Goal: Information Seeking & Learning: Check status

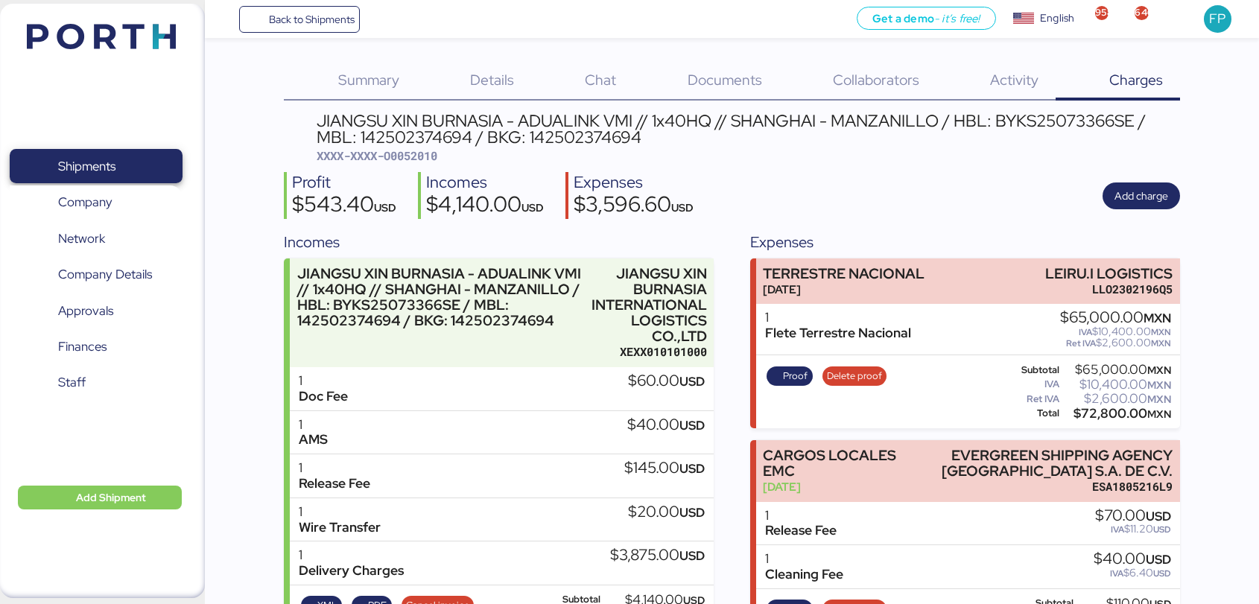
click at [148, 156] on span "Shipments" at bounding box center [96, 167] width 160 height 22
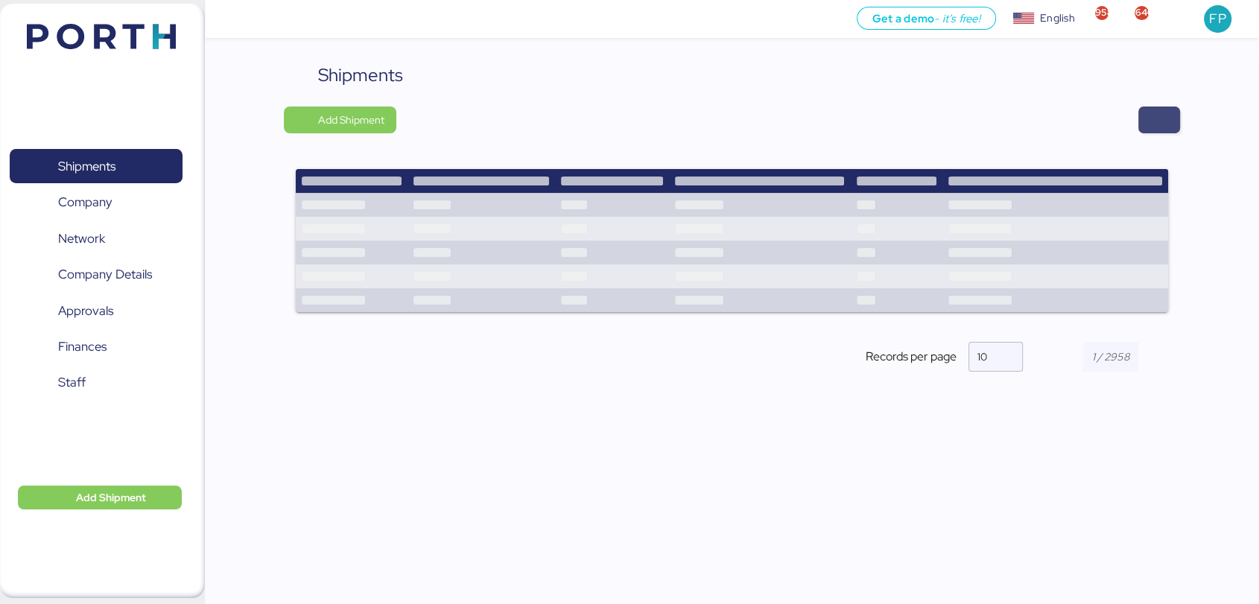
click at [1170, 115] on span "button" at bounding box center [1160, 120] width 42 height 27
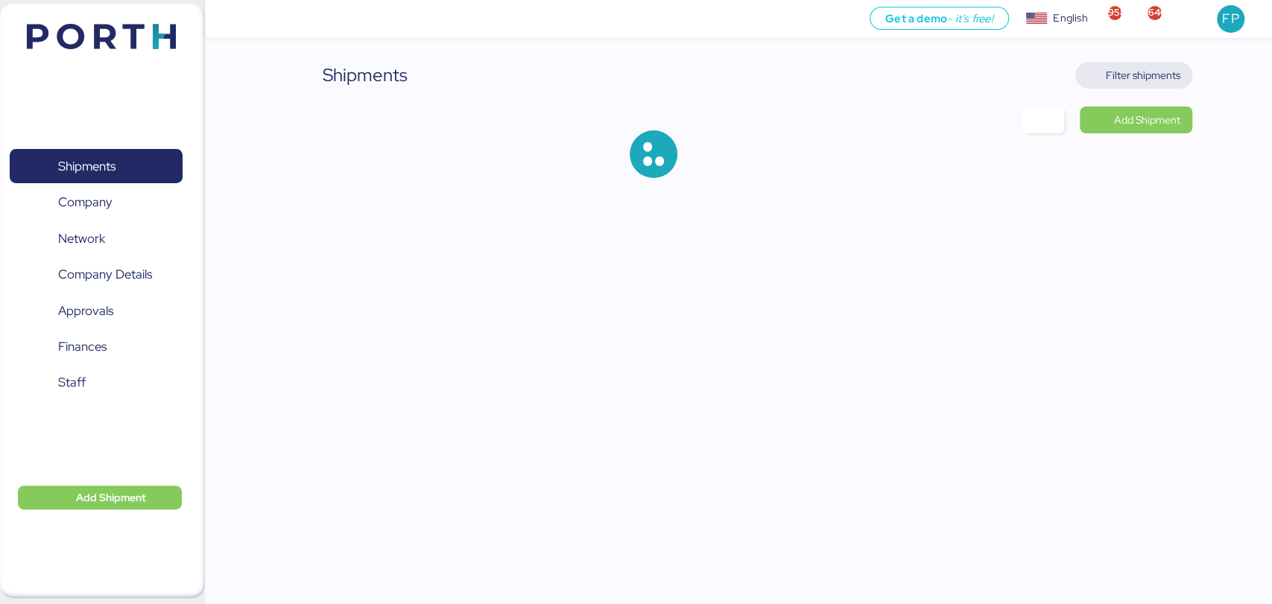
click at [1141, 83] on span "Filter shipments" at bounding box center [1143, 75] width 75 height 18
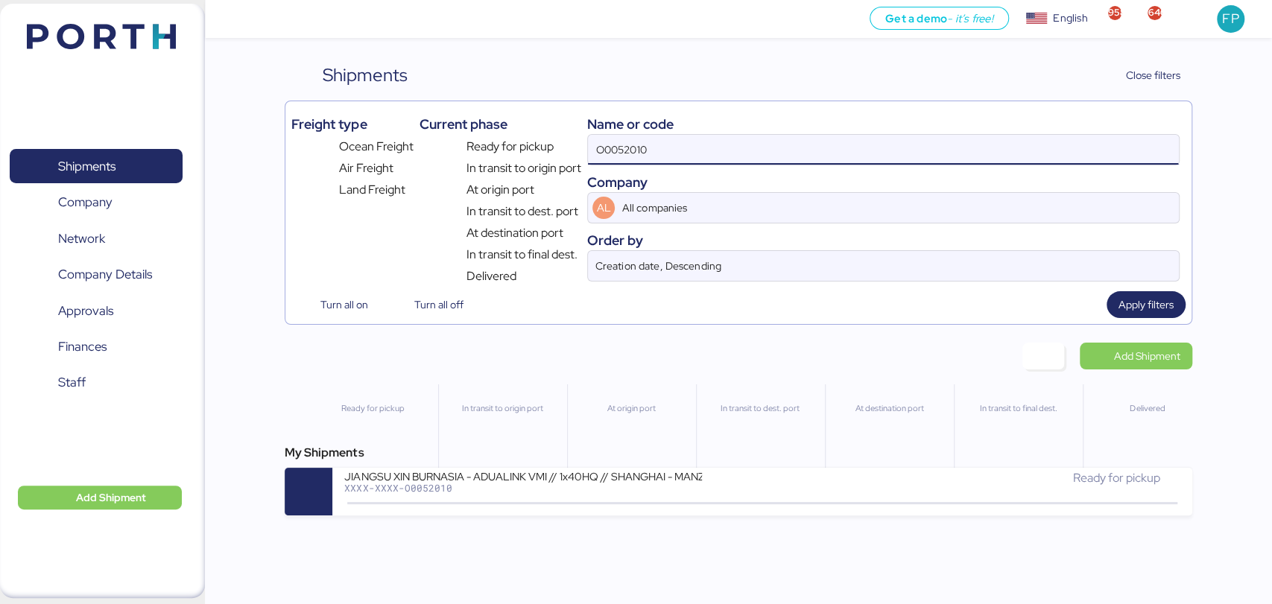
click at [636, 156] on input "O0052010" at bounding box center [883, 150] width 590 height 30
paste input "1974"
type input "O0051974"
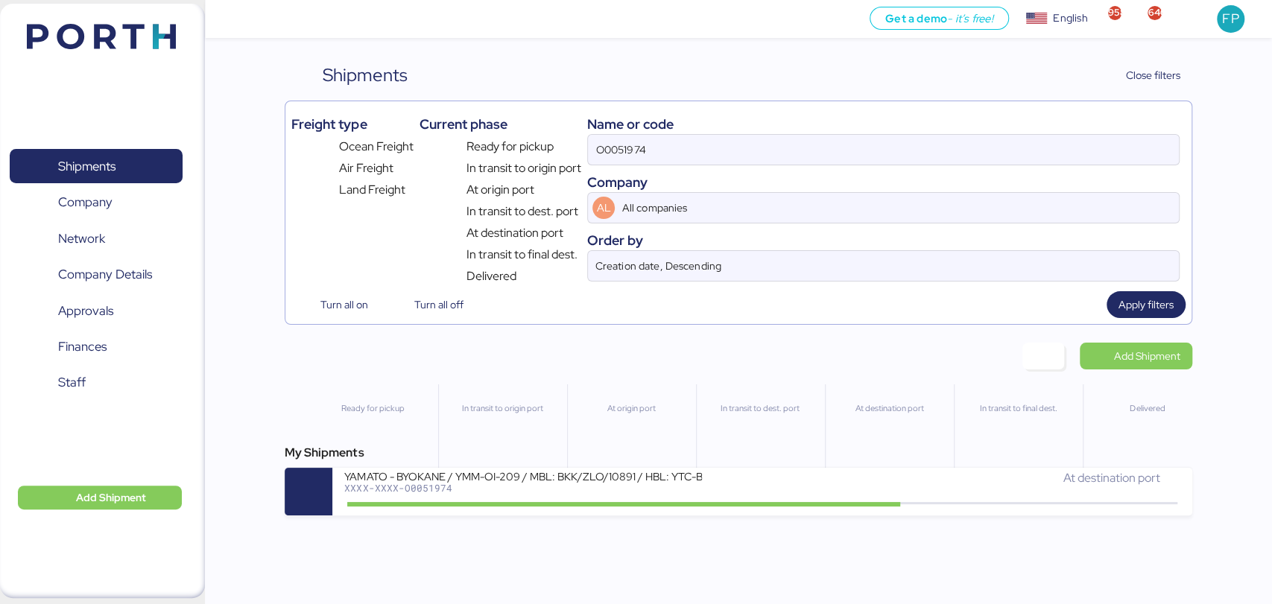
click at [488, 471] on div "My Shipments YAMATO - BYOKANE / YMM-OI-209 / MBL: BKK/ZLO/10891 / HBL: YTC-BKK2…" at bounding box center [738, 480] width 907 height 72
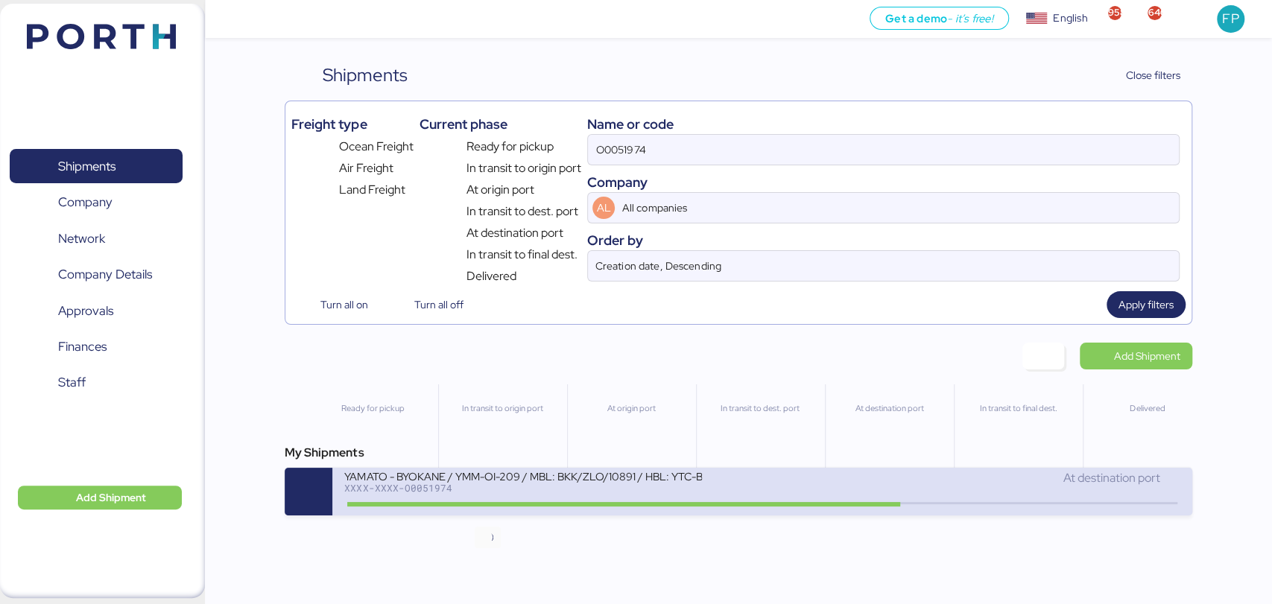
click at [504, 500] on icon at bounding box center [488, 504] width 72 height 16
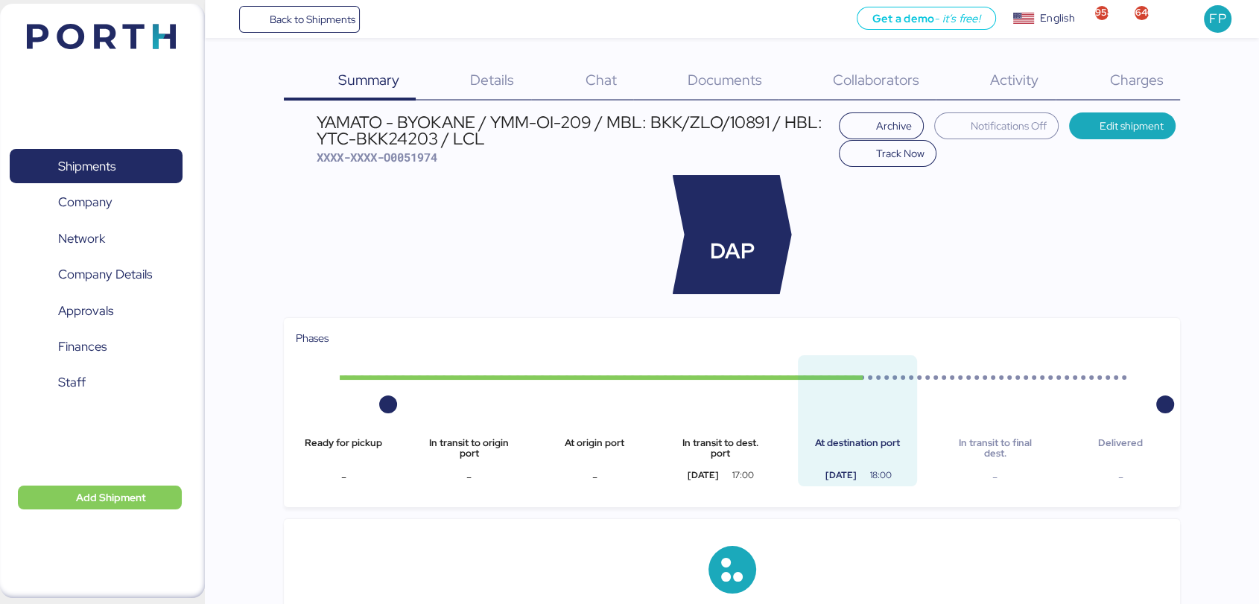
click at [1102, 82] on div "Charges 0" at bounding box center [1118, 81] width 124 height 39
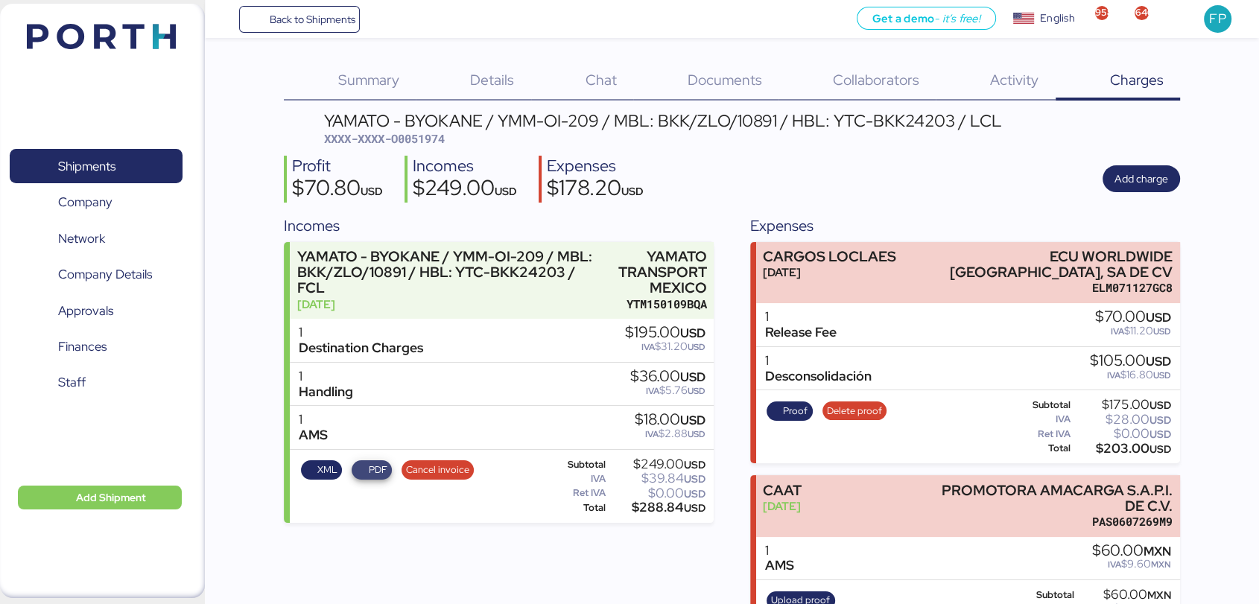
click at [374, 467] on span "PDF" at bounding box center [377, 470] width 19 height 16
click at [148, 156] on span "Shipments" at bounding box center [96, 167] width 160 height 22
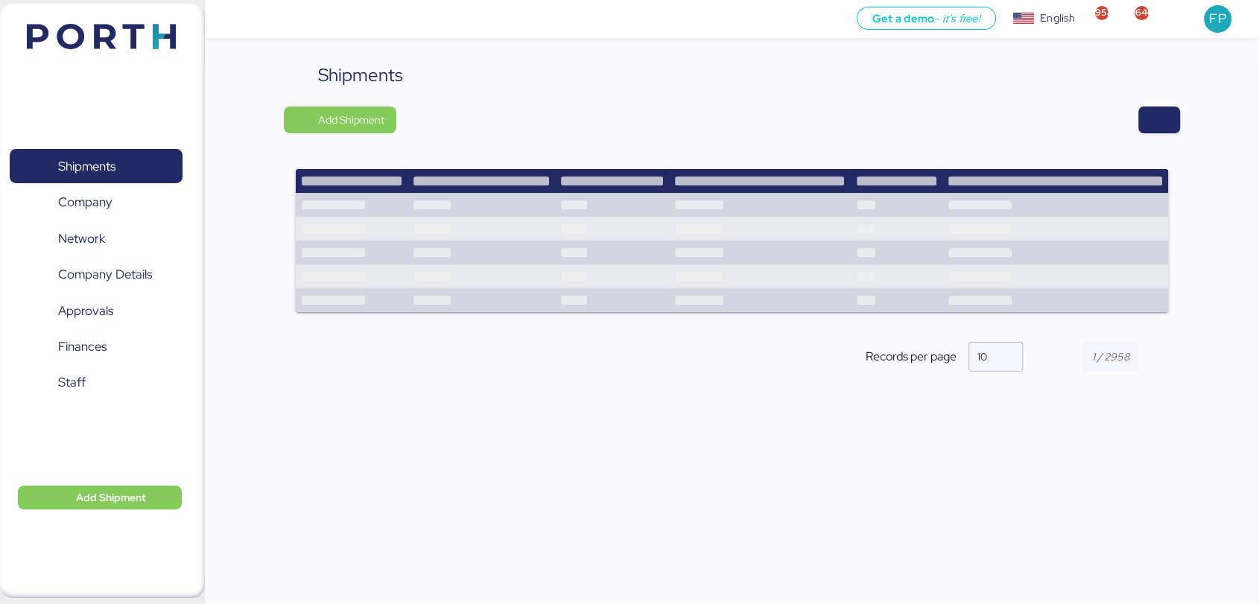
click at [1135, 122] on div at bounding box center [793, 120] width 773 height 27
click at [1148, 122] on span "button" at bounding box center [1160, 120] width 42 height 27
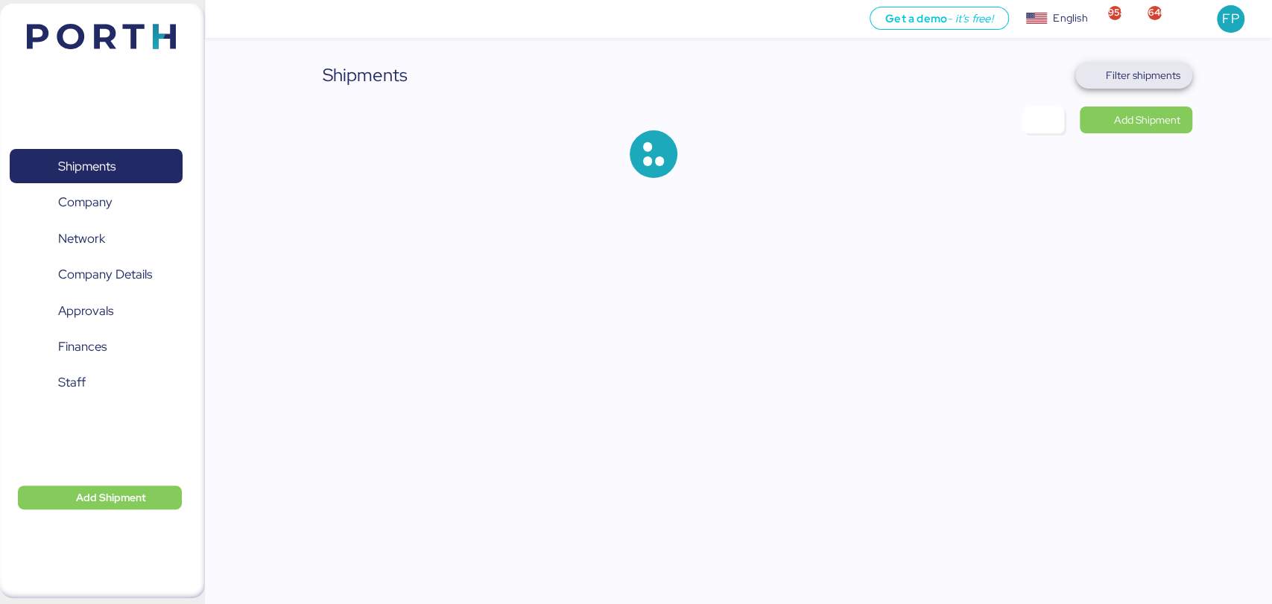
click at [1138, 80] on span "Filter shipments" at bounding box center [1143, 75] width 75 height 18
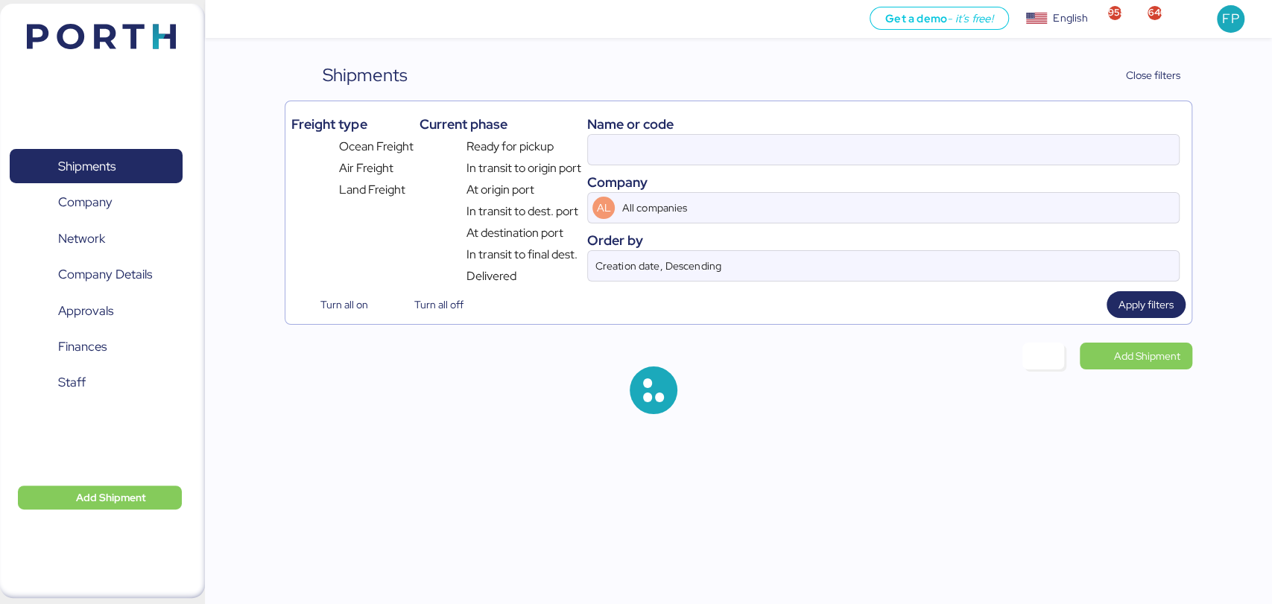
type input "O0051974"
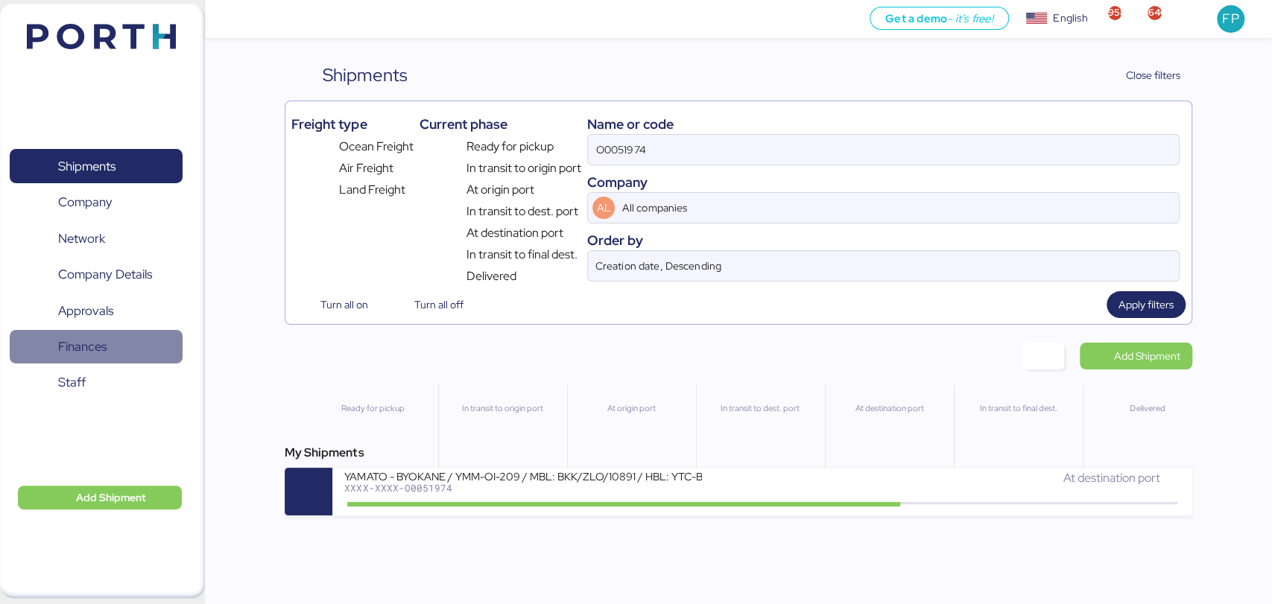
click at [109, 344] on span "Finances" at bounding box center [96, 347] width 160 height 22
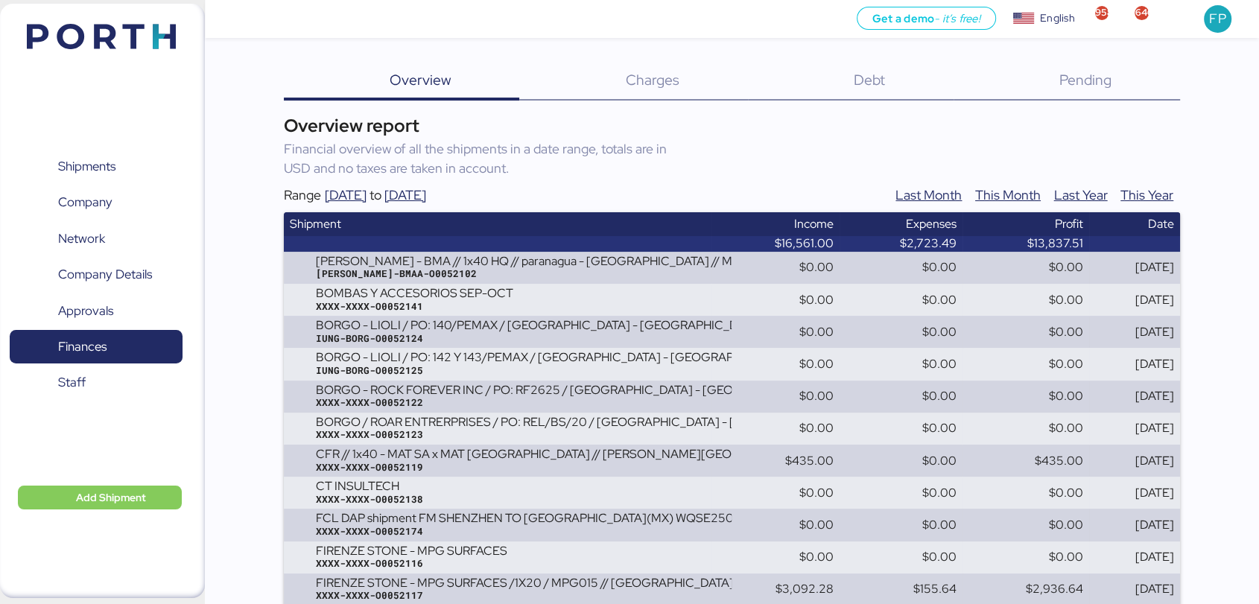
click at [882, 62] on div "Debt 0" at bounding box center [851, 81] width 206 height 39
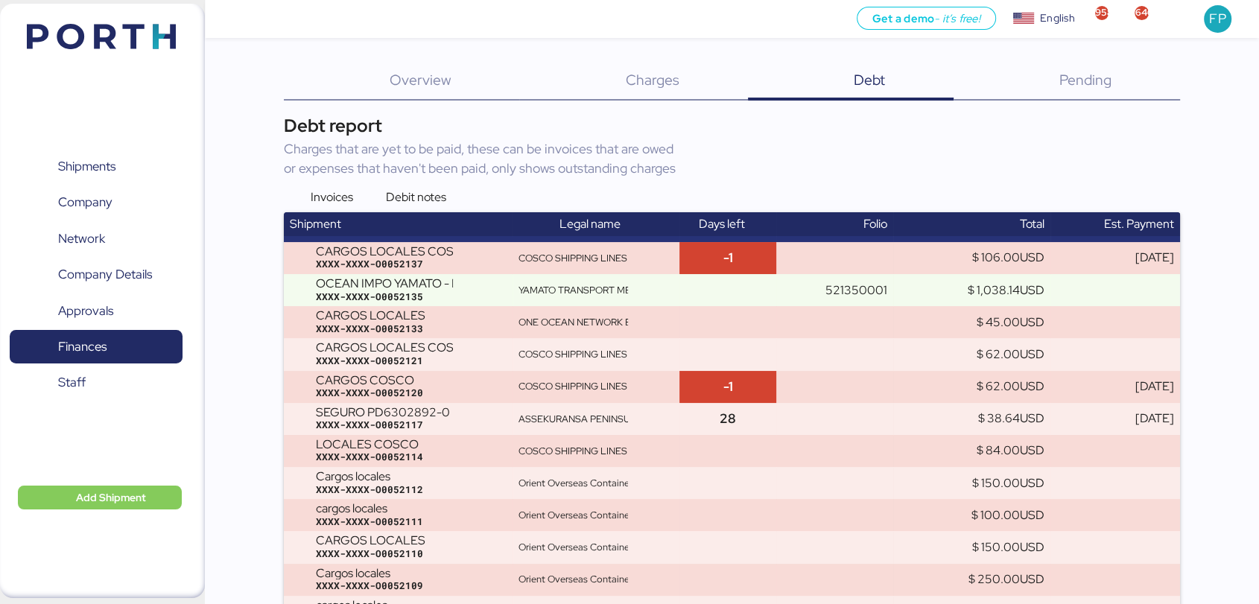
click at [378, 199] on div "Debit notes" at bounding box center [402, 198] width 87 height 18
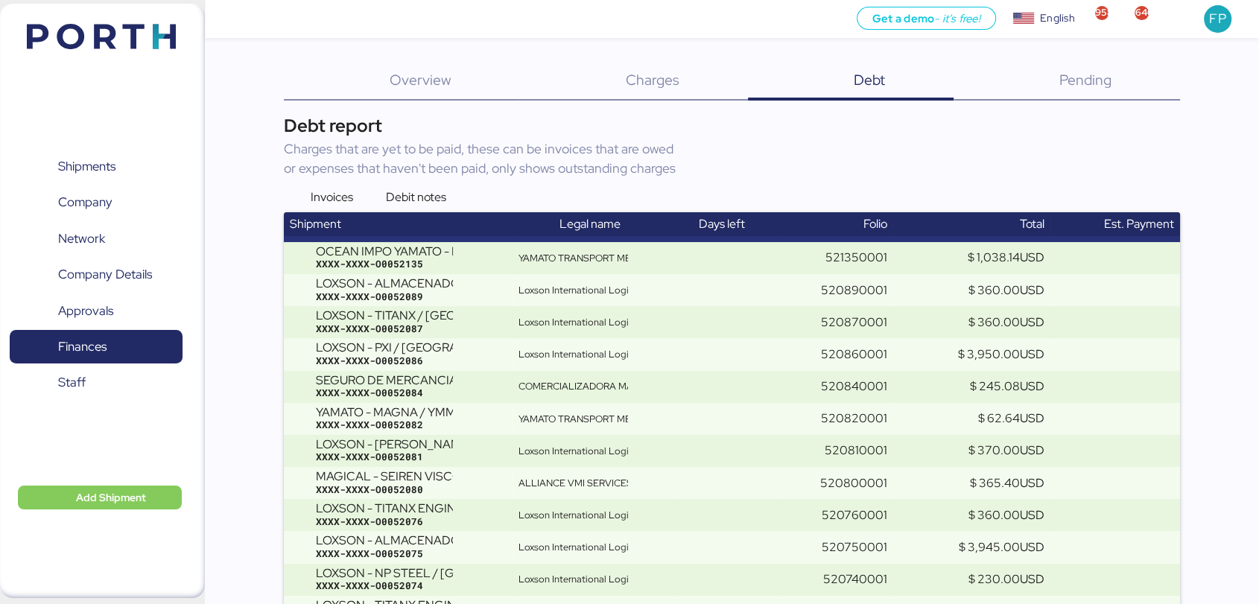
click at [299, 197] on div "Invoices" at bounding box center [318, 198] width 69 height 18
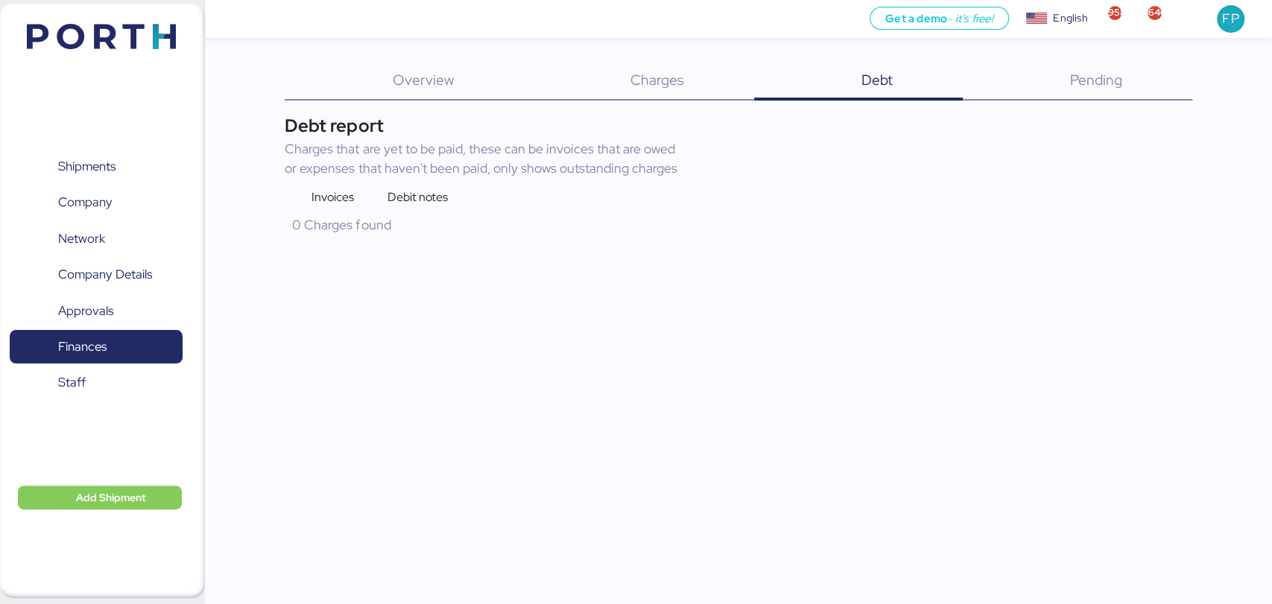
click at [586, 304] on div "Get a demo - it’s free! Get a demo English Inglés English 958 646 FP Shipments …" at bounding box center [636, 302] width 1272 height 604
click at [853, 67] on div "Debt 0" at bounding box center [858, 81] width 209 height 39
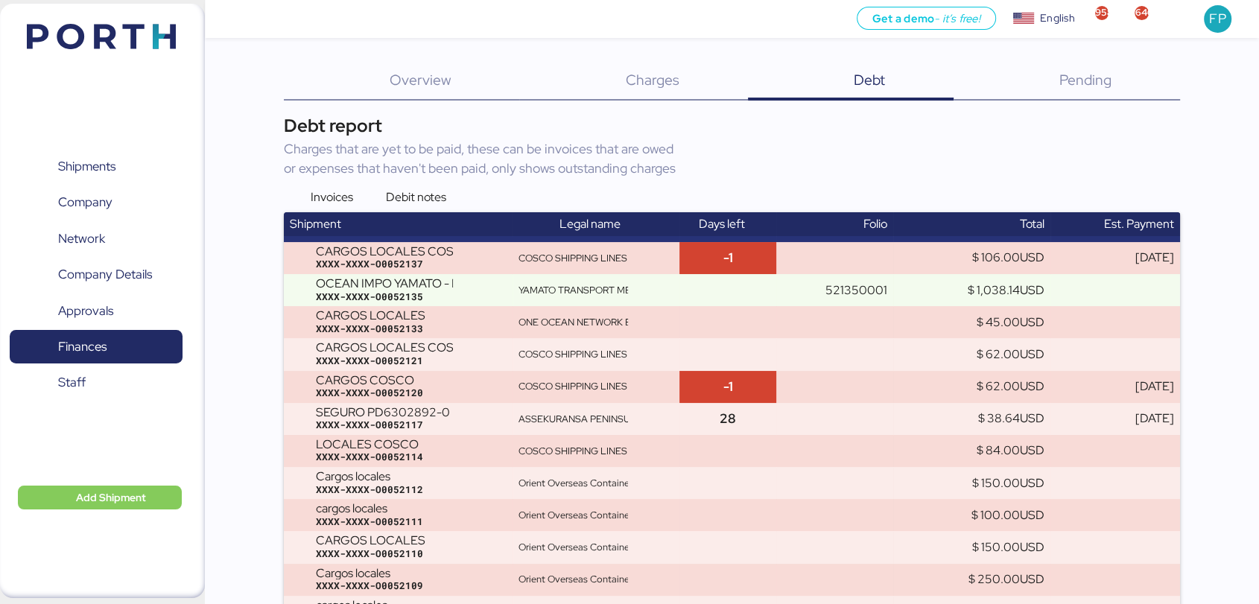
scroll to position [1437, 0]
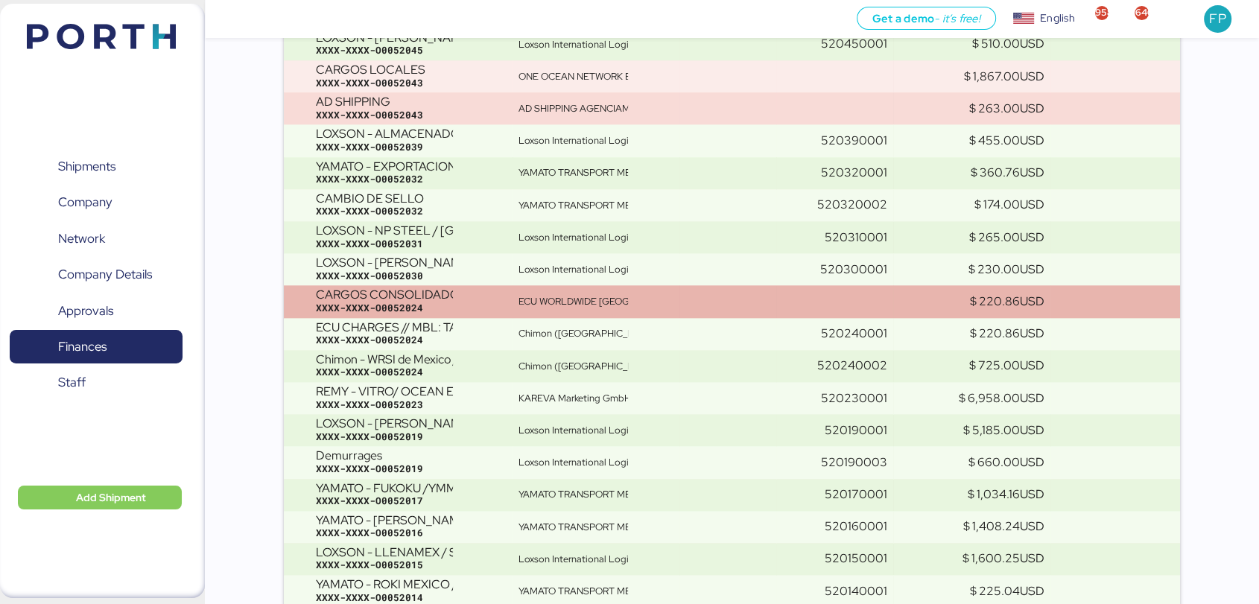
click at [637, 310] on td "ECU WORLDWIDE [GEOGRAPHIC_DATA], SA DE CV" at bounding box center [596, 301] width 167 height 32
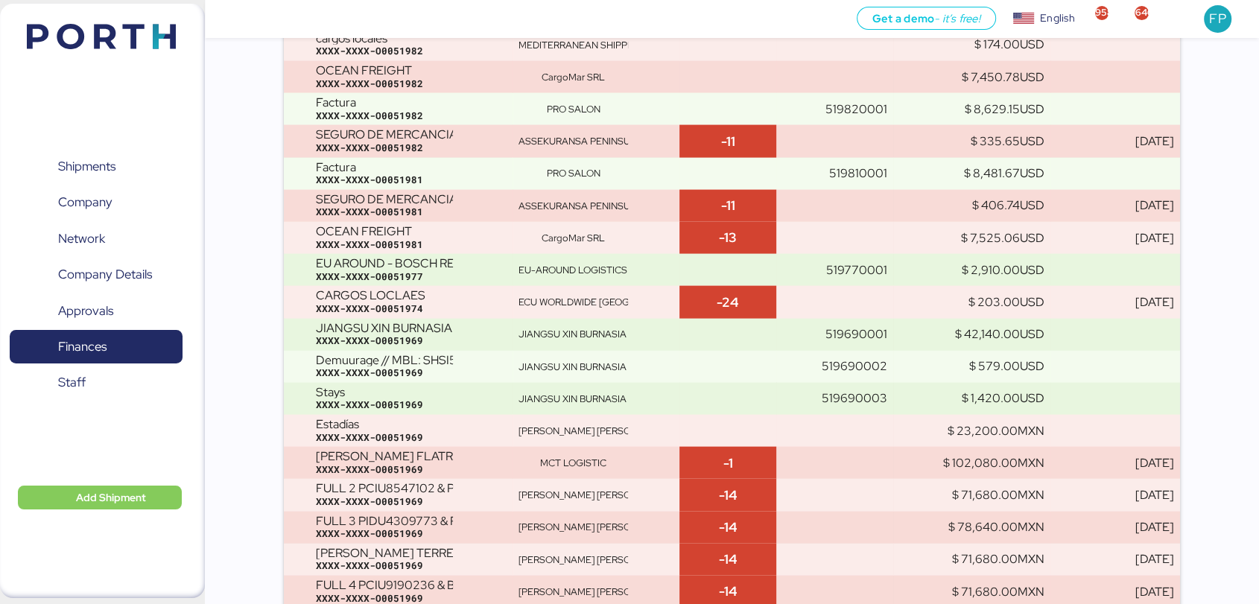
scroll to position [3973, 0]
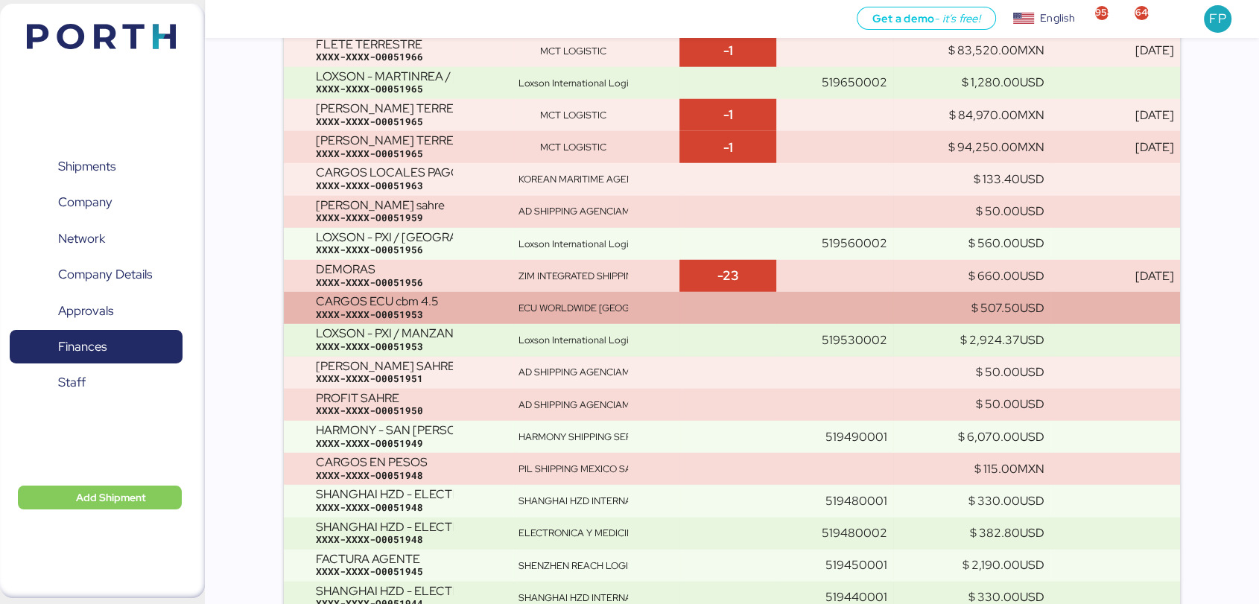
click at [610, 312] on div "ECU WORLDWIDE [GEOGRAPHIC_DATA], SA DE CV" at bounding box center [574, 308] width 110 height 13
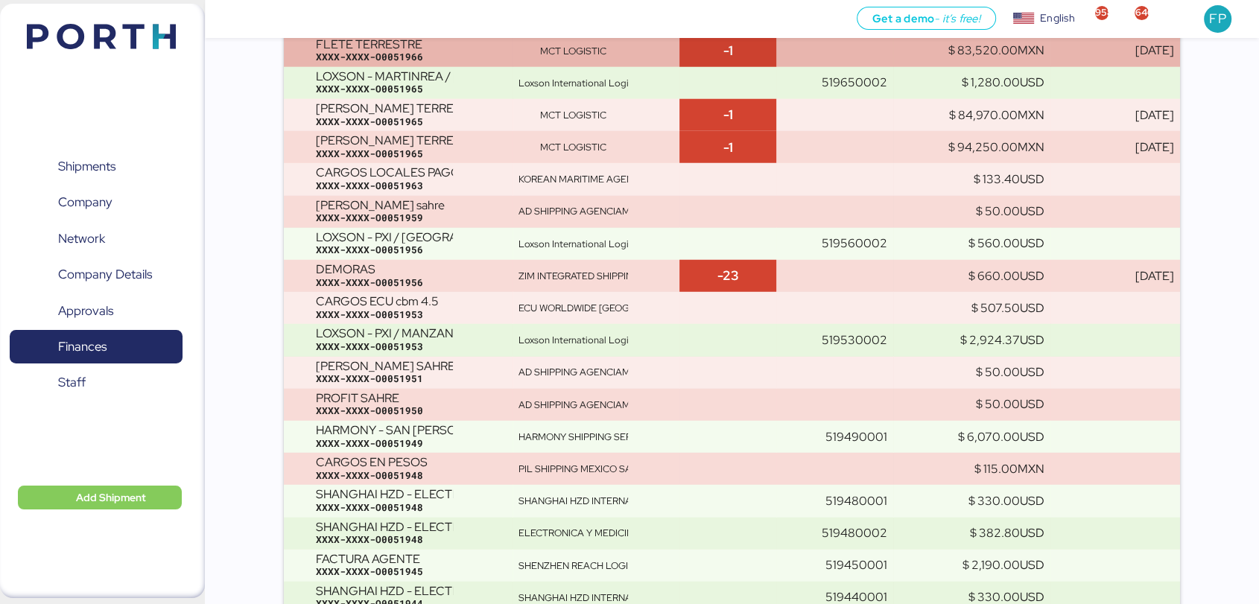
scroll to position [5782, 0]
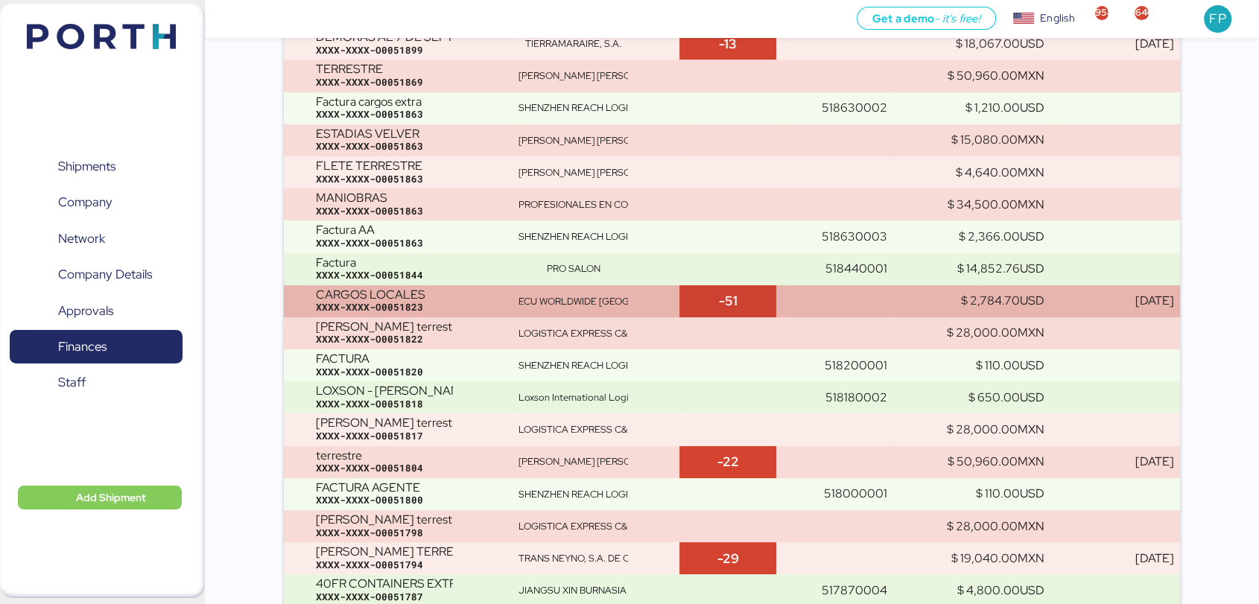
click at [504, 298] on div "CARGOS LOCALES XXXX-XXXX-O0051823" at bounding box center [411, 301] width 191 height 26
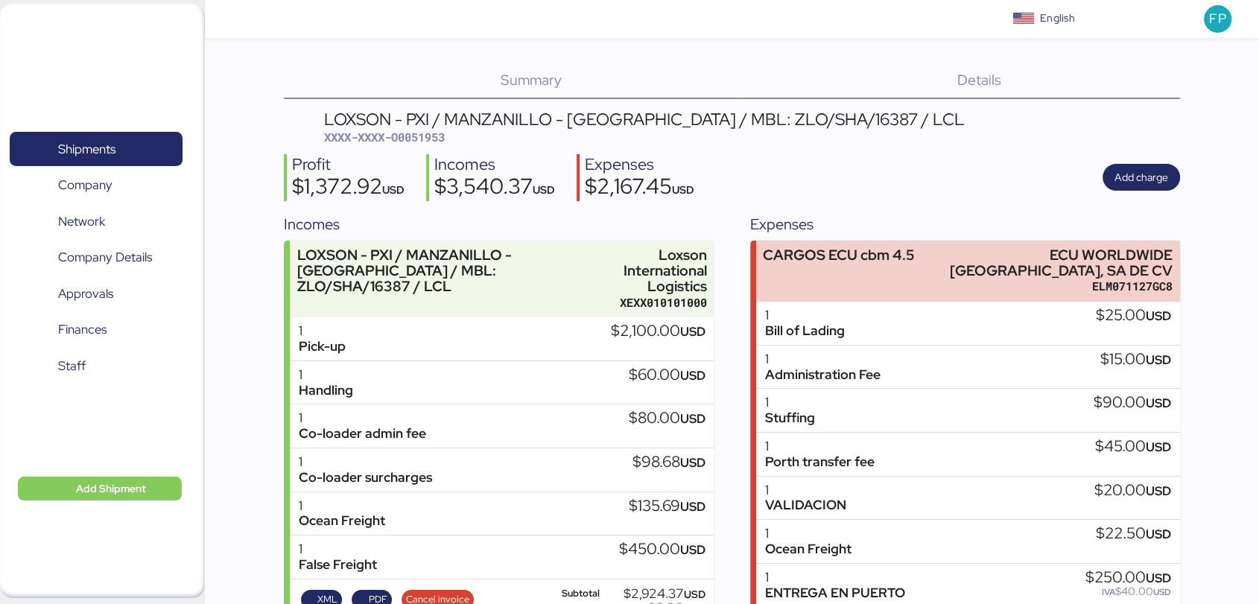
click at [434, 133] on span "XXXX-XXXX-O0051953" at bounding box center [384, 137] width 121 height 15
copy span "O0051953"
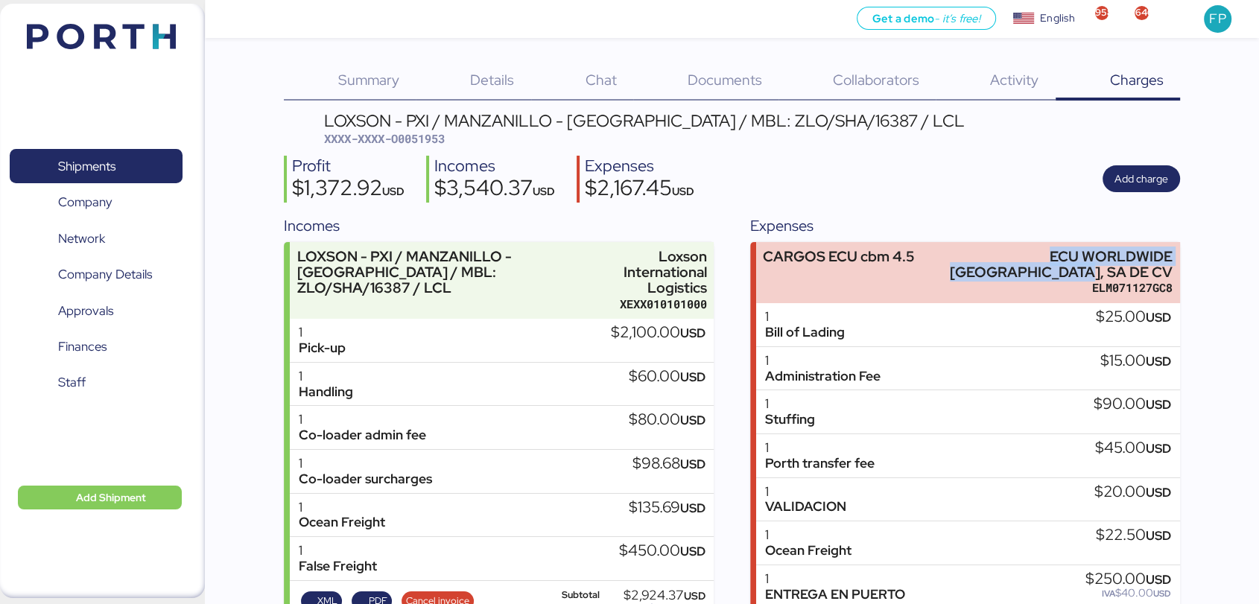
drag, startPoint x: 942, startPoint y: 255, endPoint x: 1195, endPoint y: 265, distance: 253.6
click at [1195, 265] on div "Summary 0 Details 0 Chat 0 Documents 0 Collaborators 0 Activity 0 Charges 0 LOX…" at bounding box center [629, 517] width 1259 height 1034
copy div "ECU WORLDWIDE [GEOGRAPHIC_DATA], SA DE CV"
click at [493, 79] on span "Details" at bounding box center [492, 79] width 44 height 19
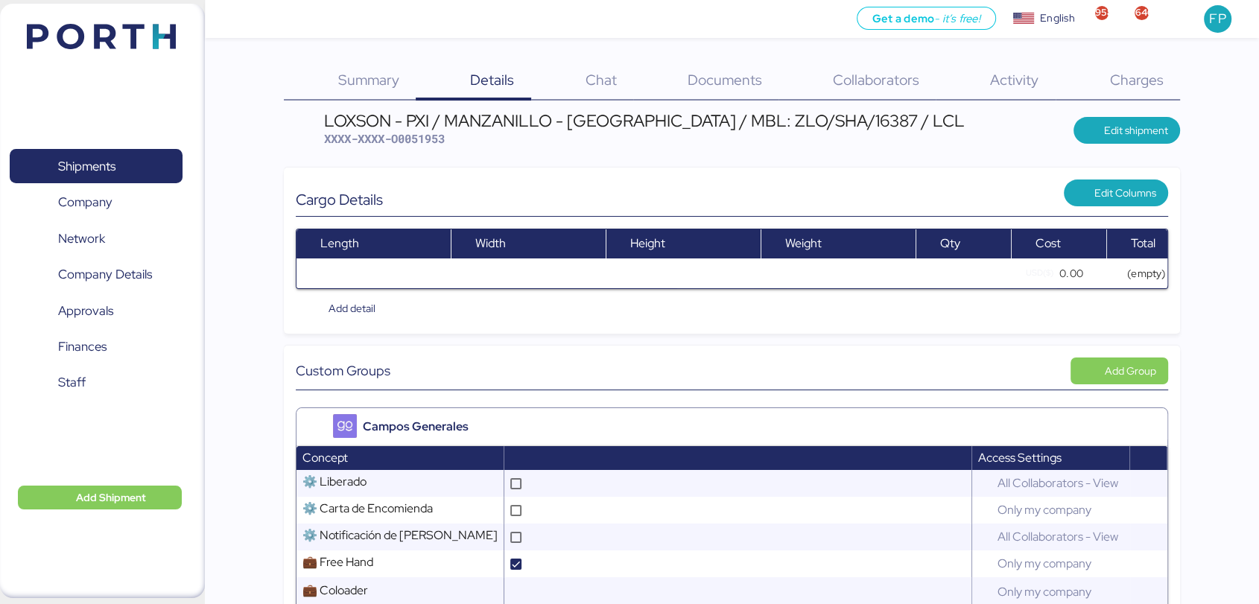
click at [1136, 66] on div "Charges 0" at bounding box center [1118, 81] width 124 height 39
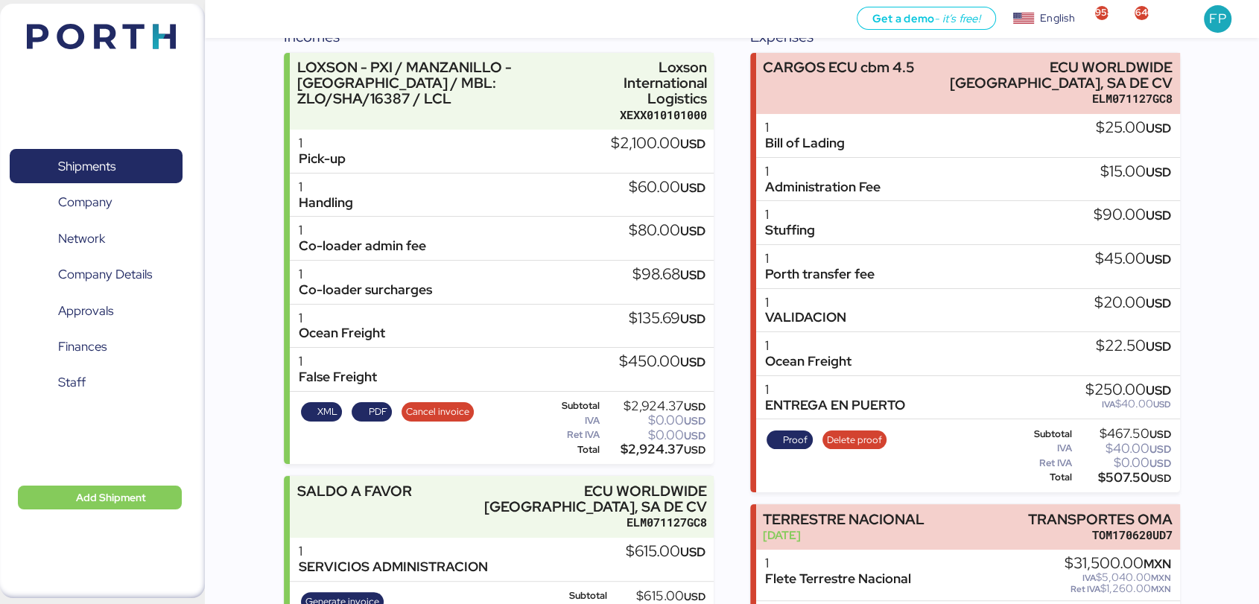
scroll to position [250, 0]
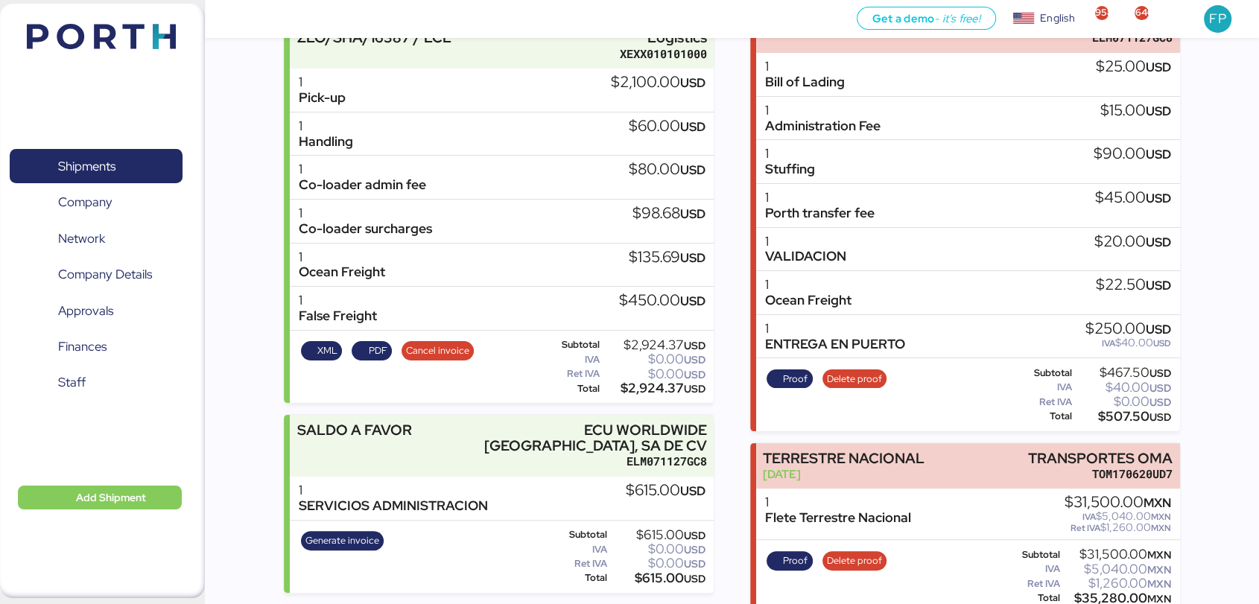
click at [1116, 411] on div "$507.50 USD" at bounding box center [1123, 416] width 97 height 11
copy div "507.50"
click at [785, 381] on span "Proof" at bounding box center [795, 379] width 25 height 16
click at [121, 175] on span "Shipments" at bounding box center [96, 167] width 160 height 22
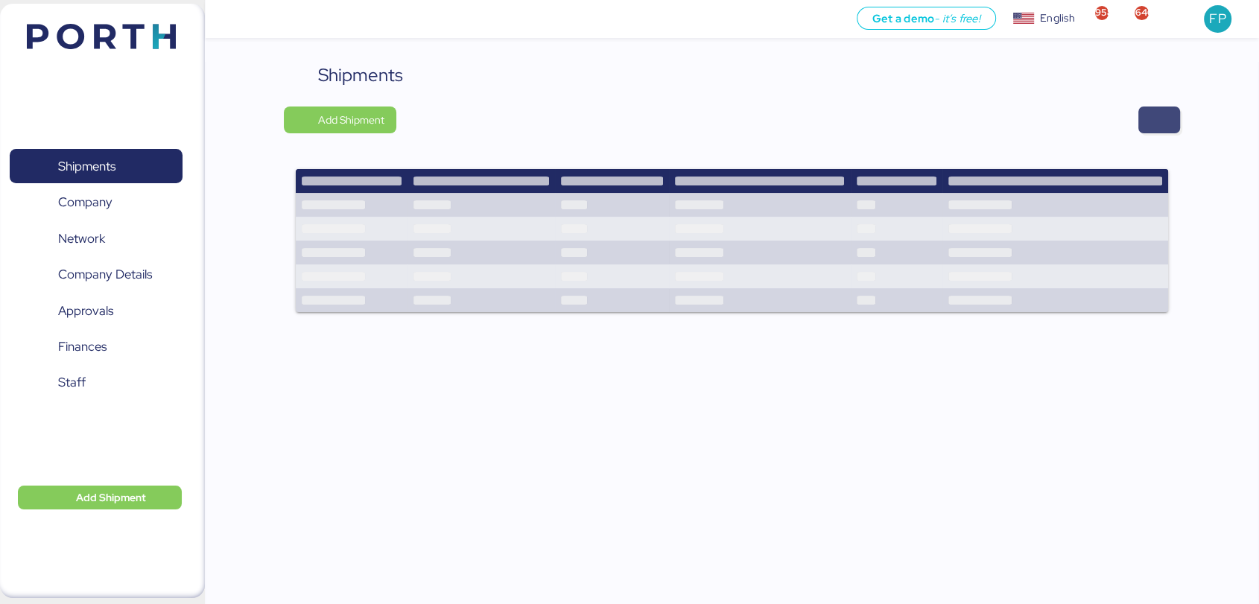
click at [1148, 124] on span "button" at bounding box center [1160, 120] width 42 height 27
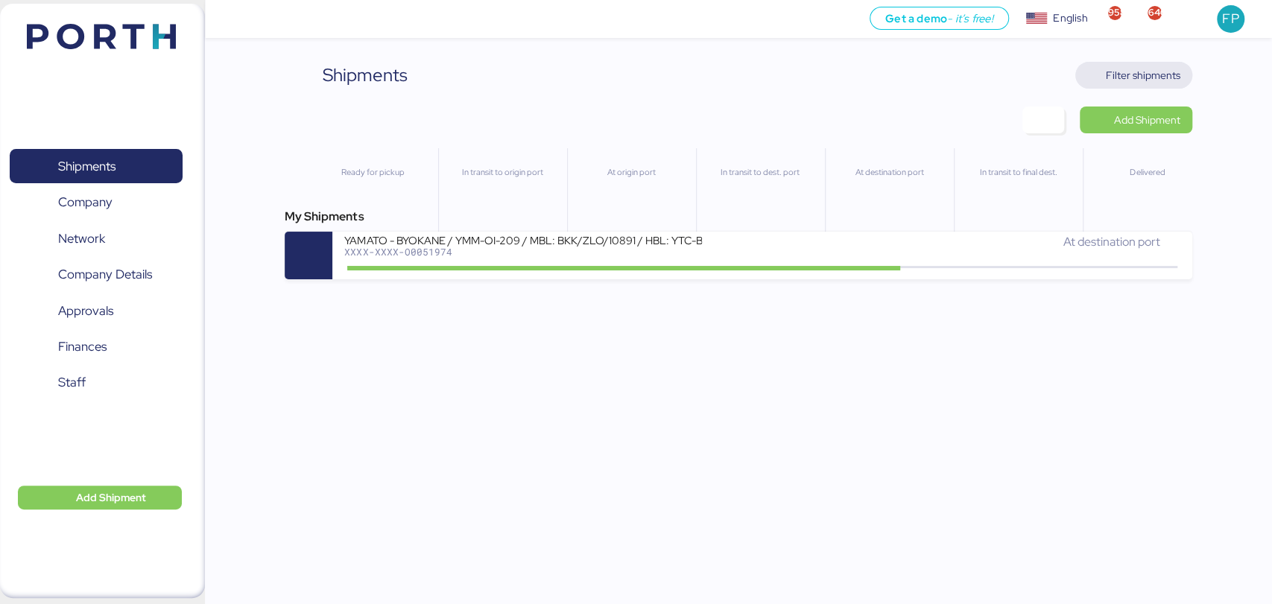
click at [1147, 69] on span "Filter shipments" at bounding box center [1143, 75] width 75 height 18
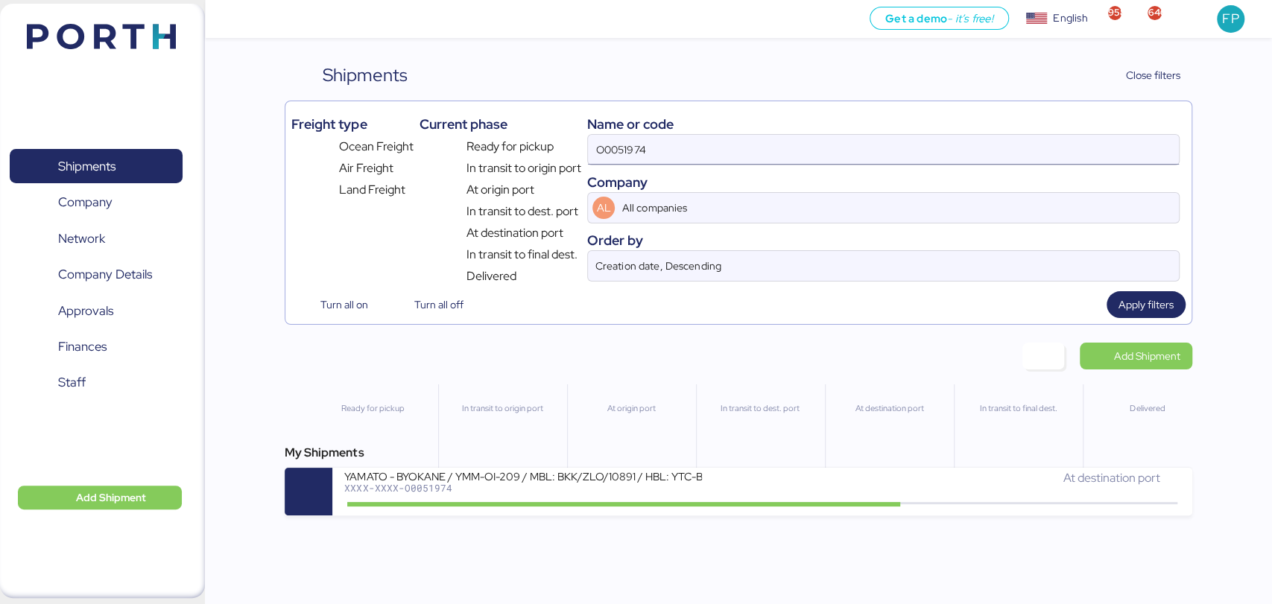
click at [613, 162] on input "O0051974" at bounding box center [883, 150] width 590 height 30
type input "V"
paste input "O0052025"
type input "O0052025"
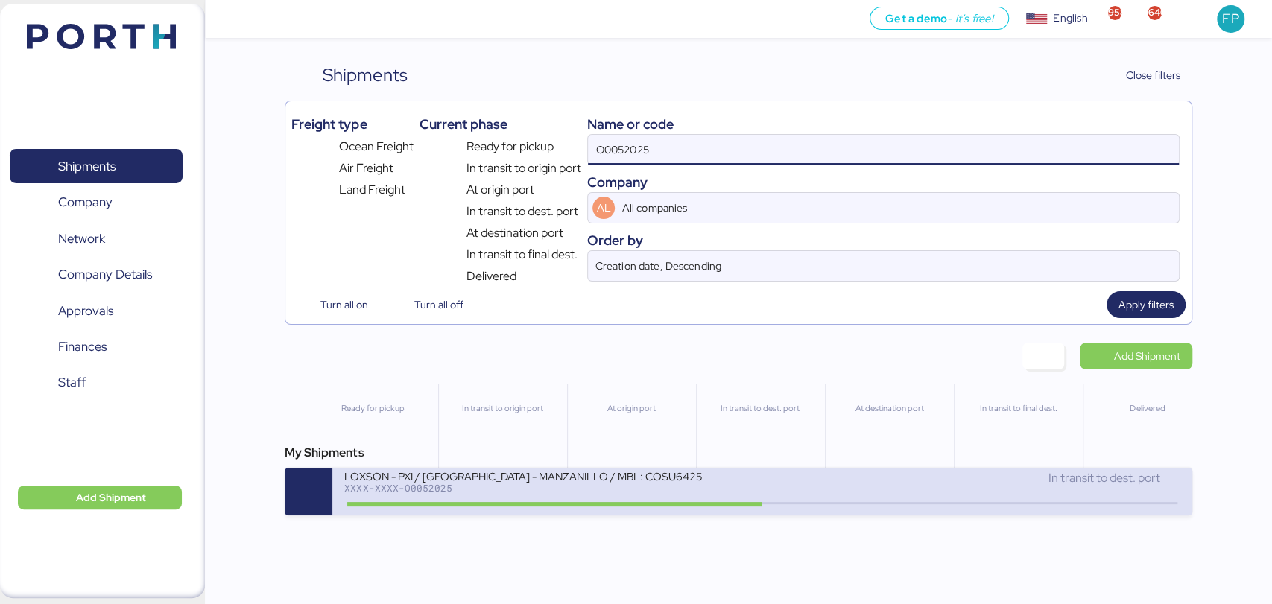
click at [568, 498] on div "LOXSON - PXI / SHANGHAI - MANZANILLO / MBL: COSU6425323320 - HBL: CSSE250716739…" at bounding box center [553, 485] width 418 height 32
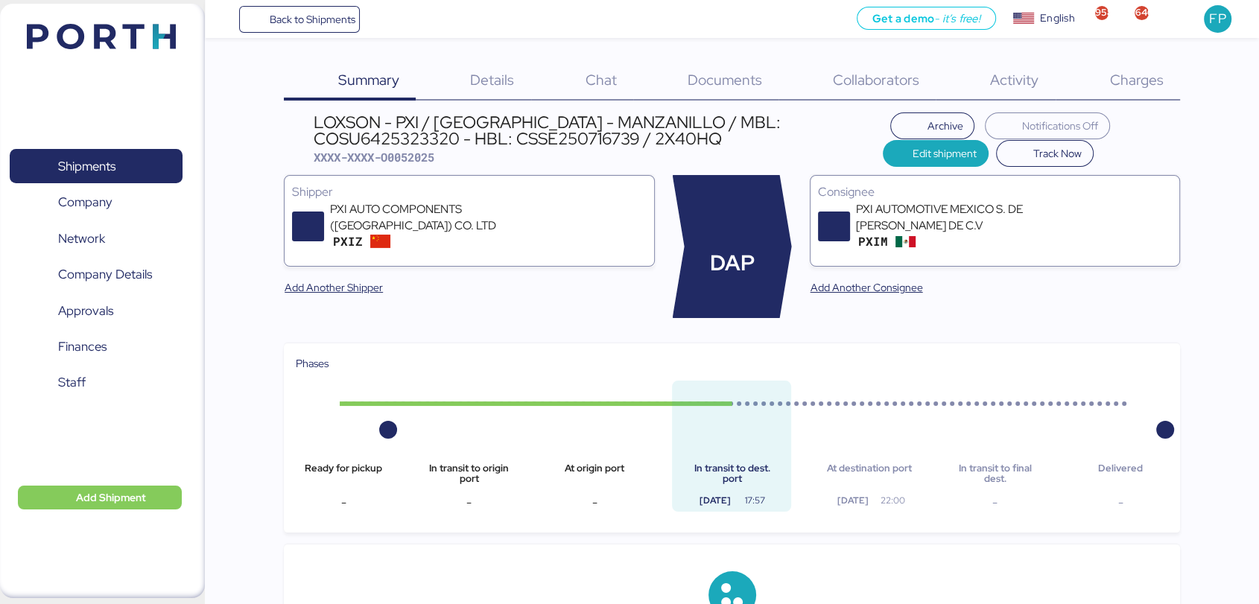
click at [1139, 66] on div "Charges 0" at bounding box center [1118, 81] width 124 height 39
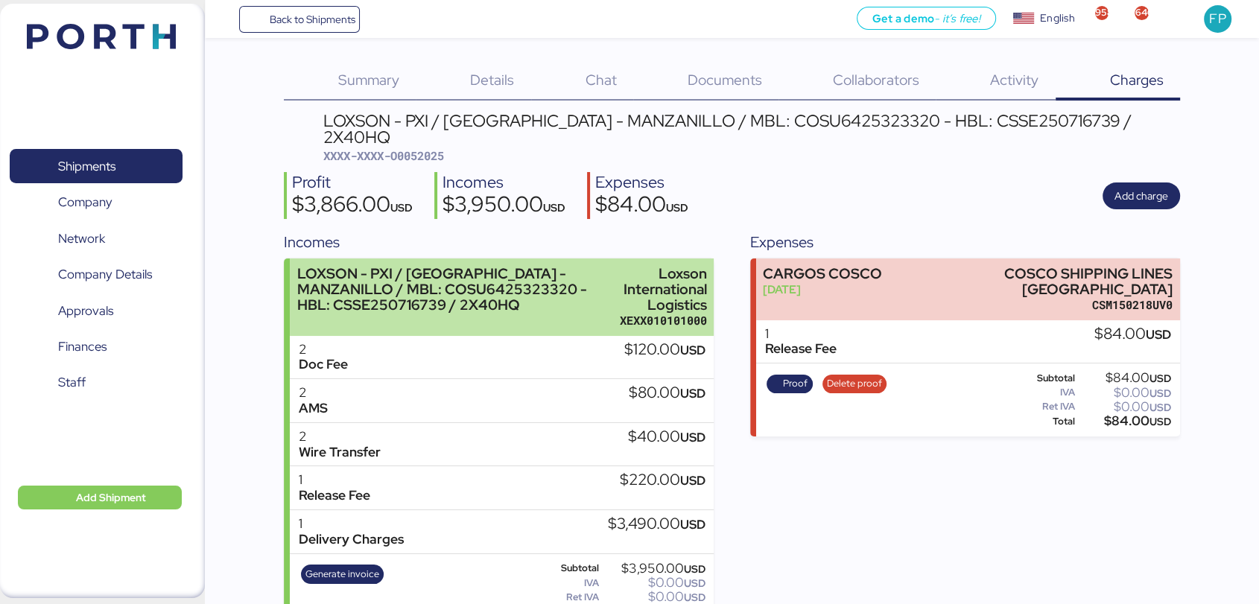
scroll to position [19, 0]
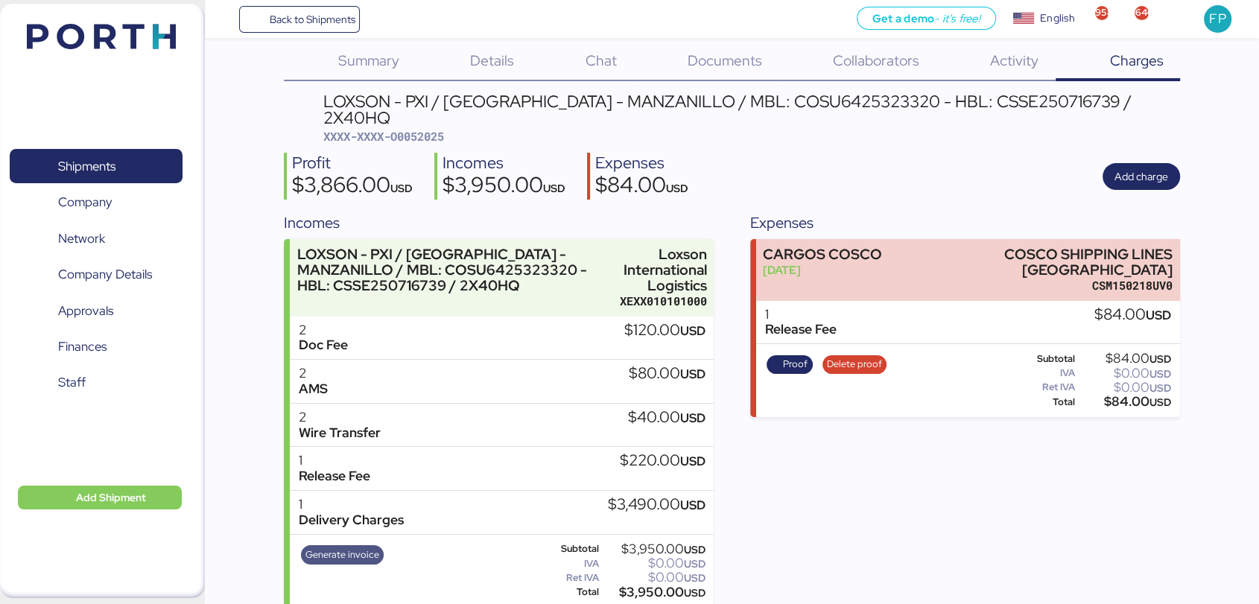
click at [361, 547] on span "Generate invoice" at bounding box center [343, 555] width 74 height 16
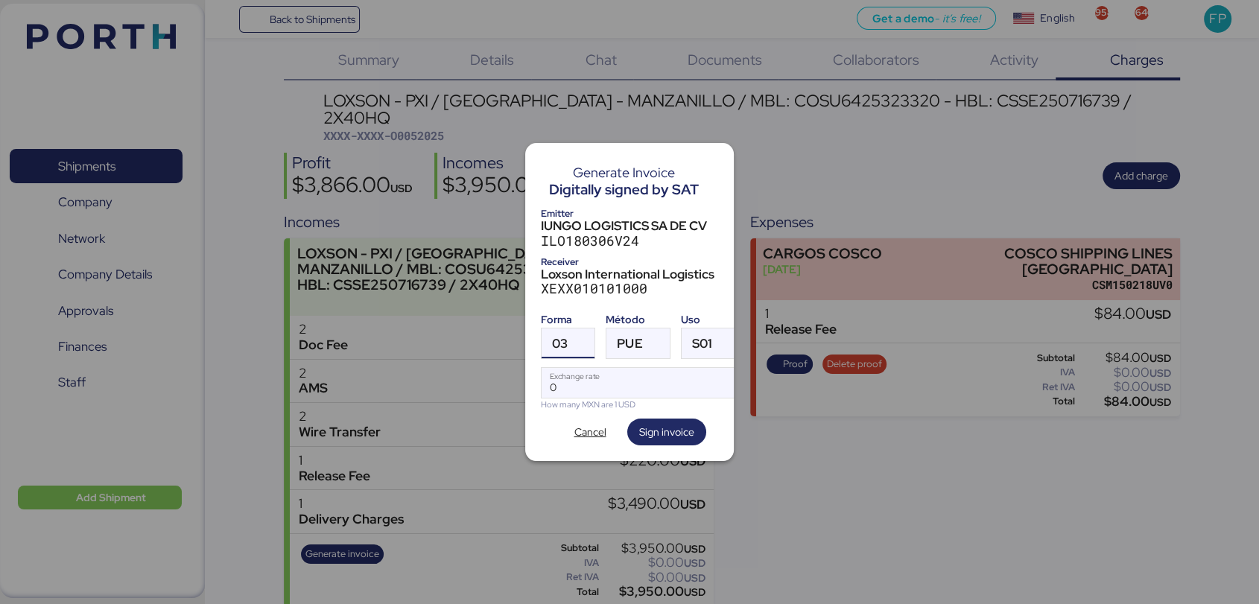
click at [578, 330] on div at bounding box center [581, 344] width 27 height 30
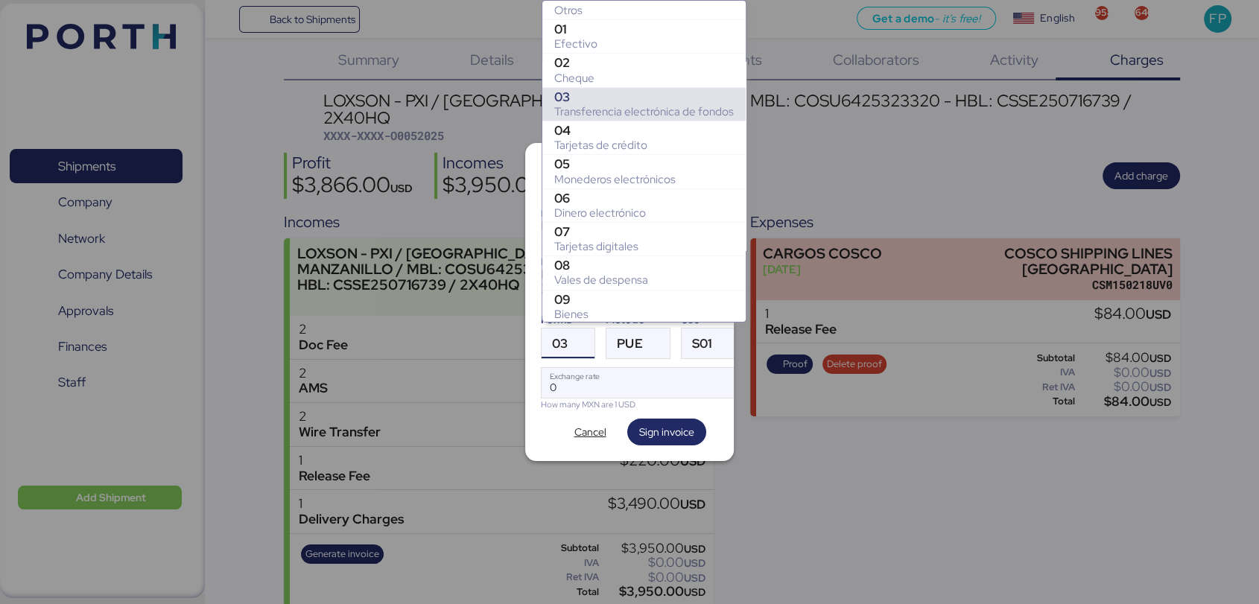
scroll to position [203, 0]
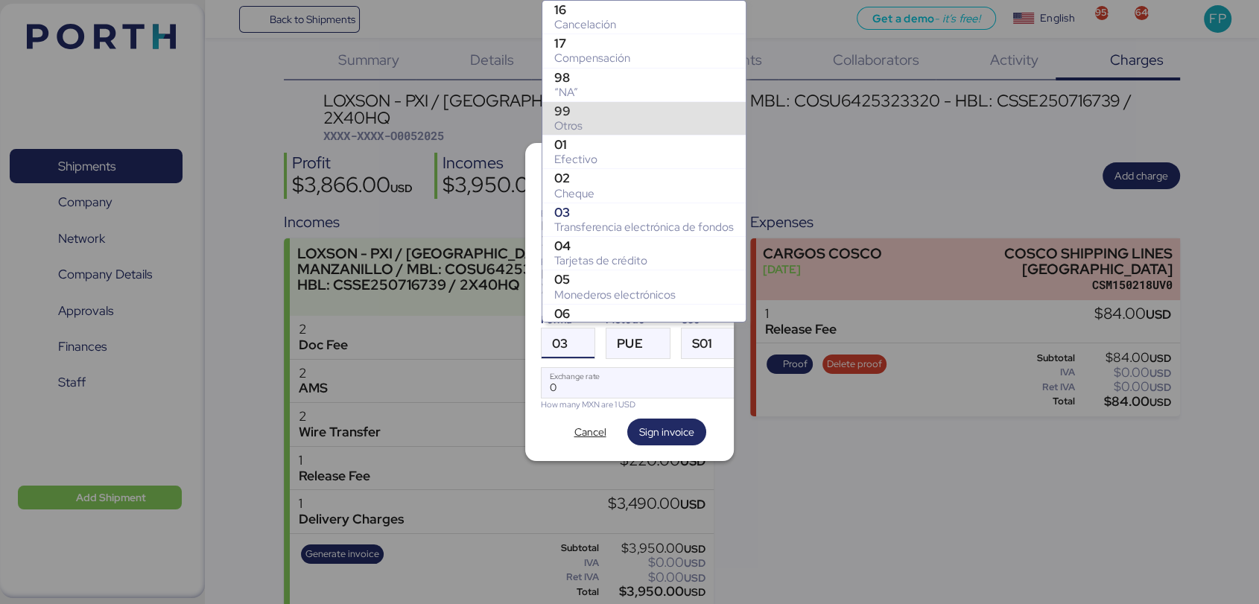
click at [580, 118] on div "Otros" at bounding box center [644, 125] width 180 height 15
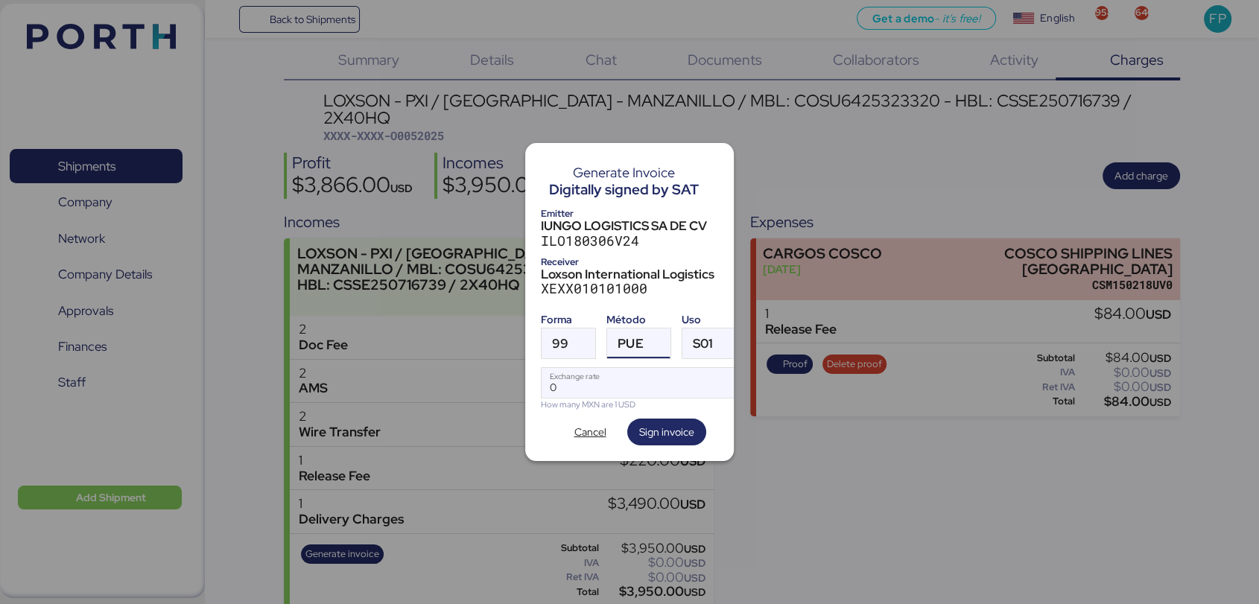
click at [631, 341] on span "PUE" at bounding box center [630, 344] width 25 height 13
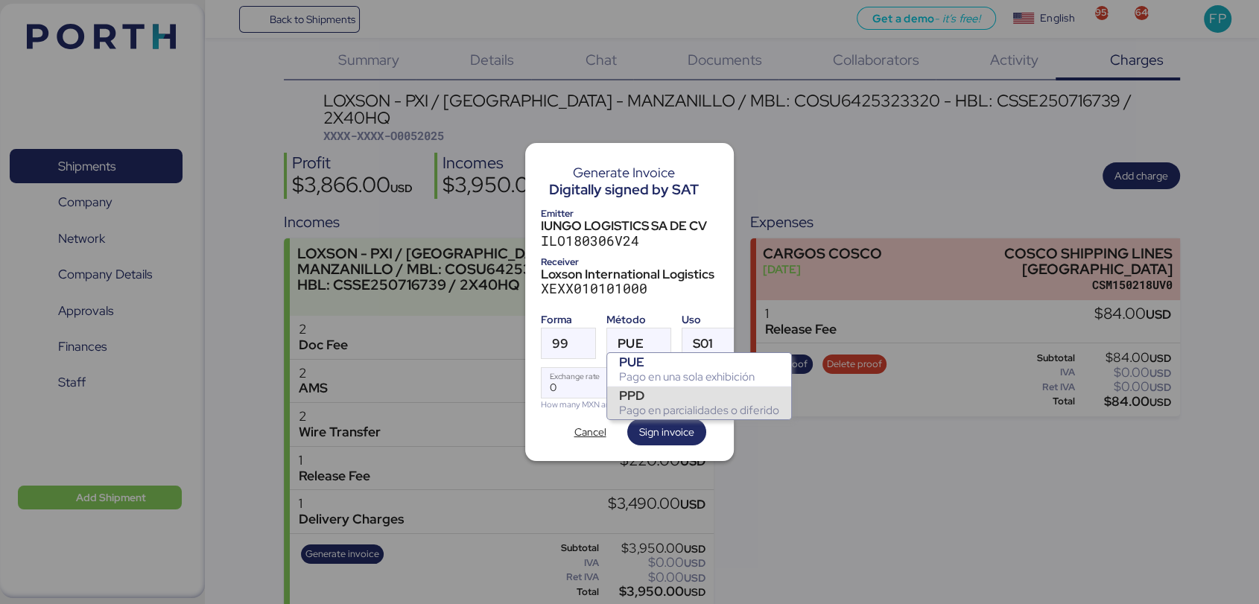
click at [650, 411] on div "Pago en parcialidades o diferido" at bounding box center [699, 410] width 160 height 15
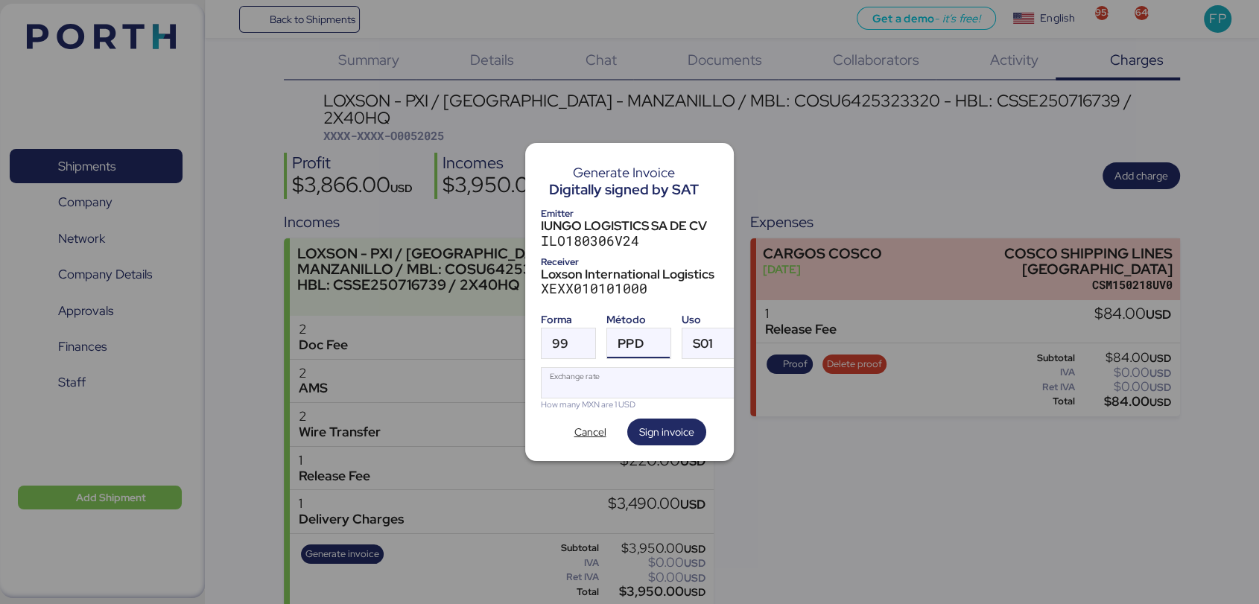
click at [606, 385] on input "Exchange rate" at bounding box center [641, 383] width 198 height 30
type input "0"
paste input "18.5908"
type input "18.5908"
click at [659, 425] on span "Sign invoice" at bounding box center [666, 432] width 55 height 18
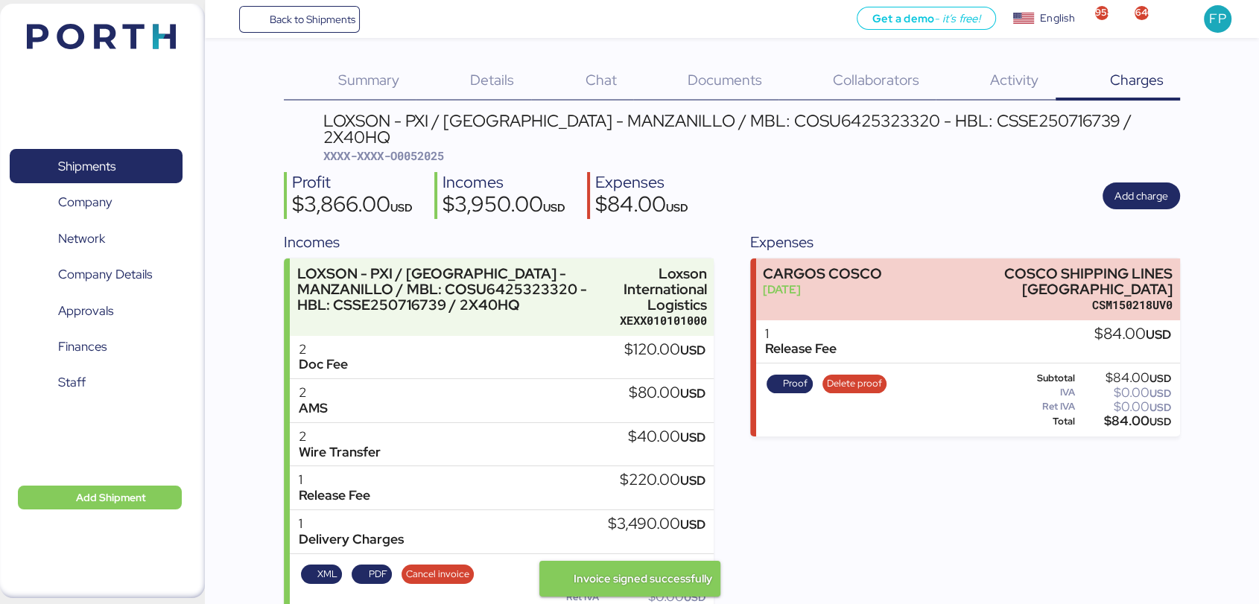
click at [427, 148] on span "XXXX-XXXX-O0052025" at bounding box center [383, 155] width 121 height 15
copy span "O0052025"
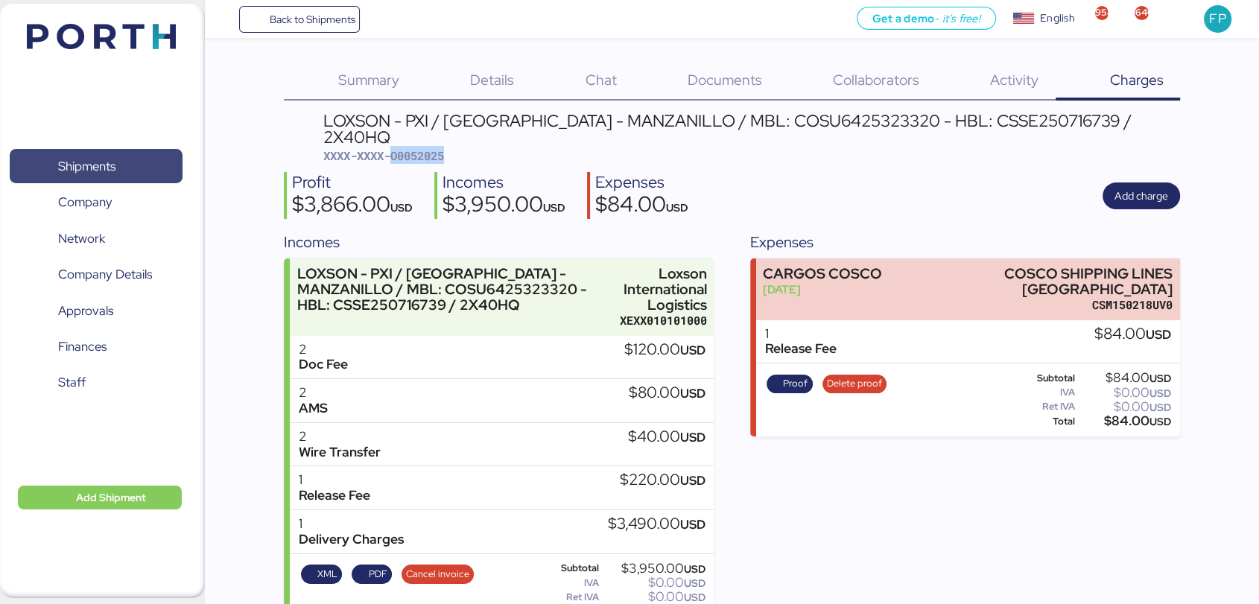
click at [87, 169] on span "Shipments" at bounding box center [86, 167] width 57 height 22
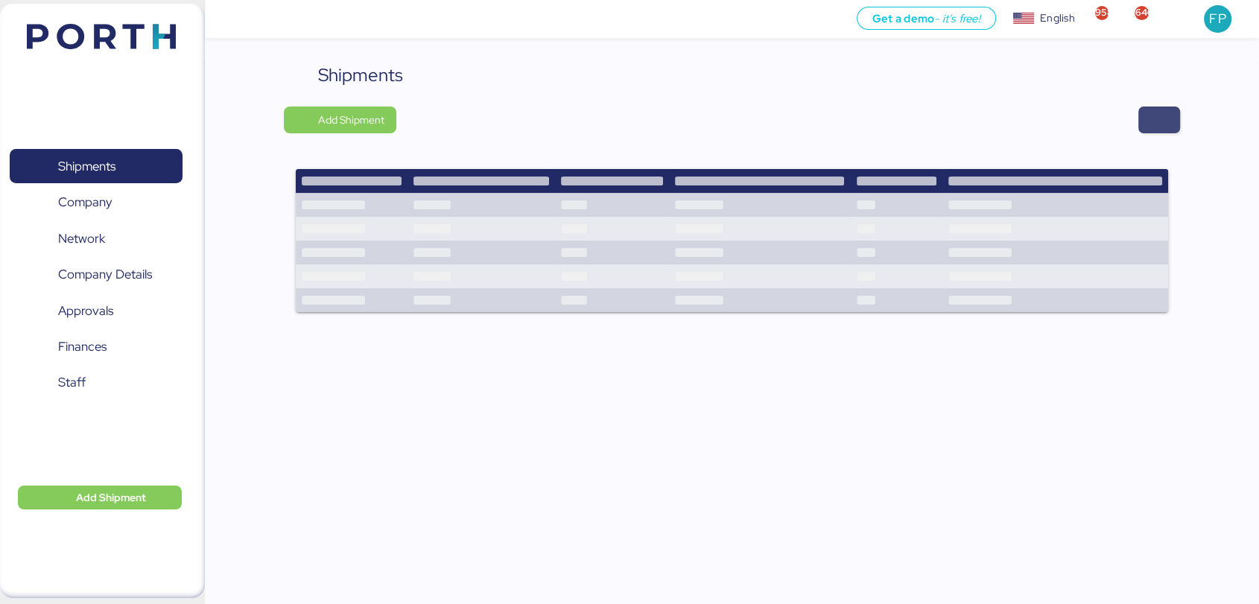
click at [1174, 110] on span "button" at bounding box center [1160, 120] width 42 height 27
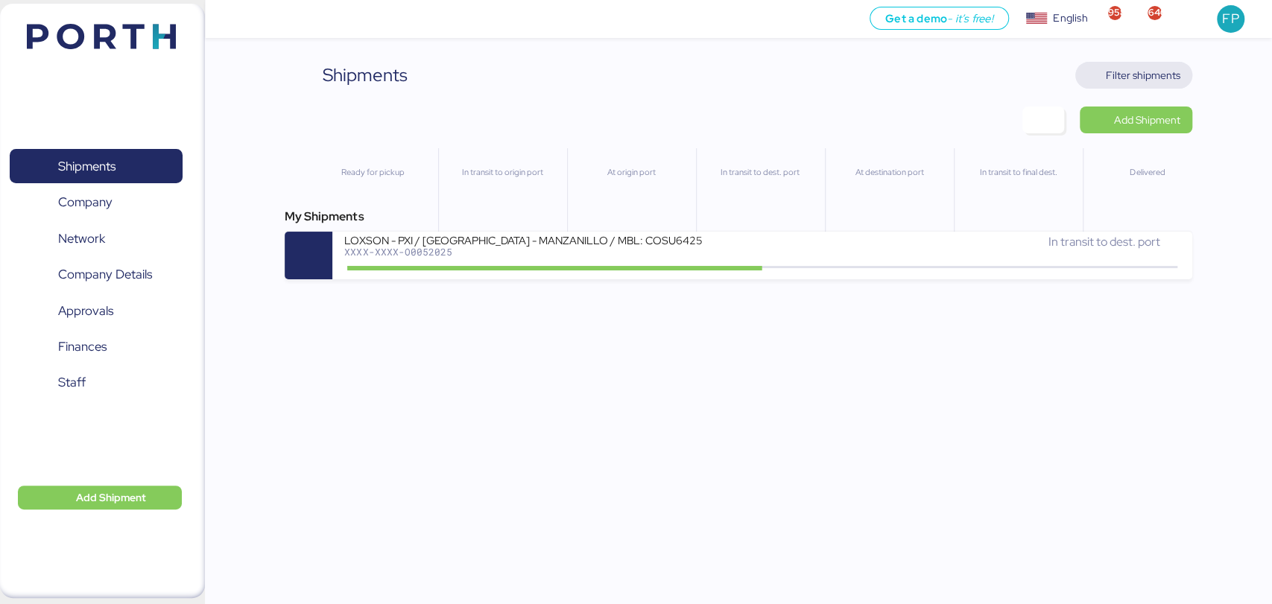
click at [1131, 75] on span "Filter shipments" at bounding box center [1143, 75] width 75 height 18
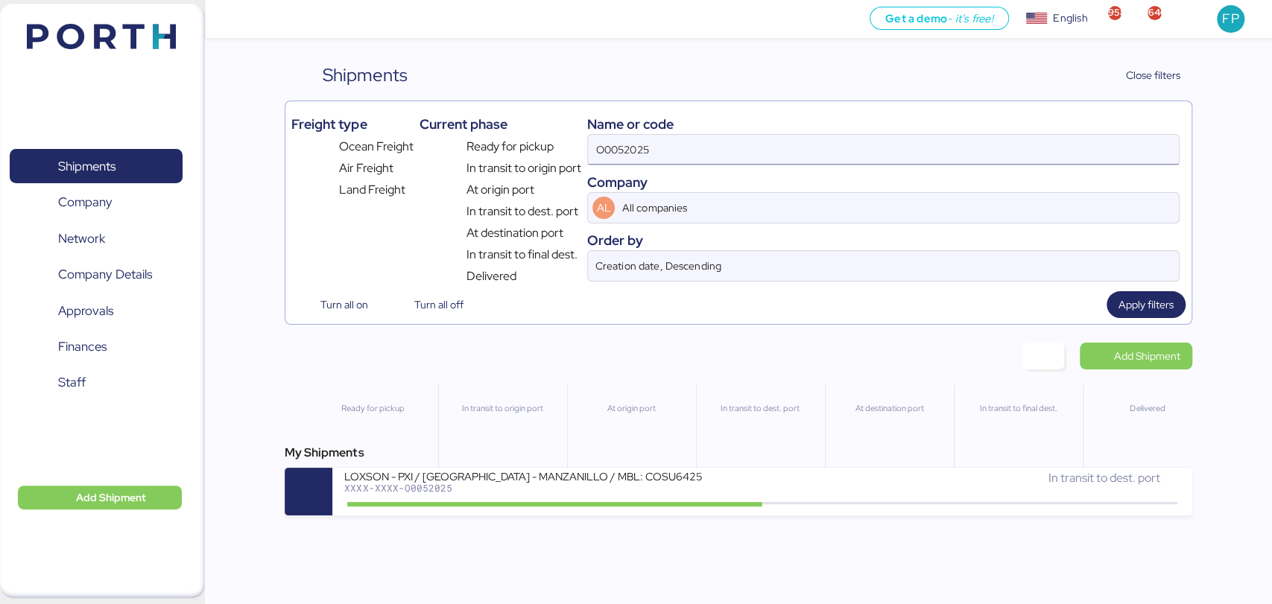
click at [620, 151] on input "O0052025" at bounding box center [883, 150] width 590 height 30
paste input "1980"
type input "O0051980"
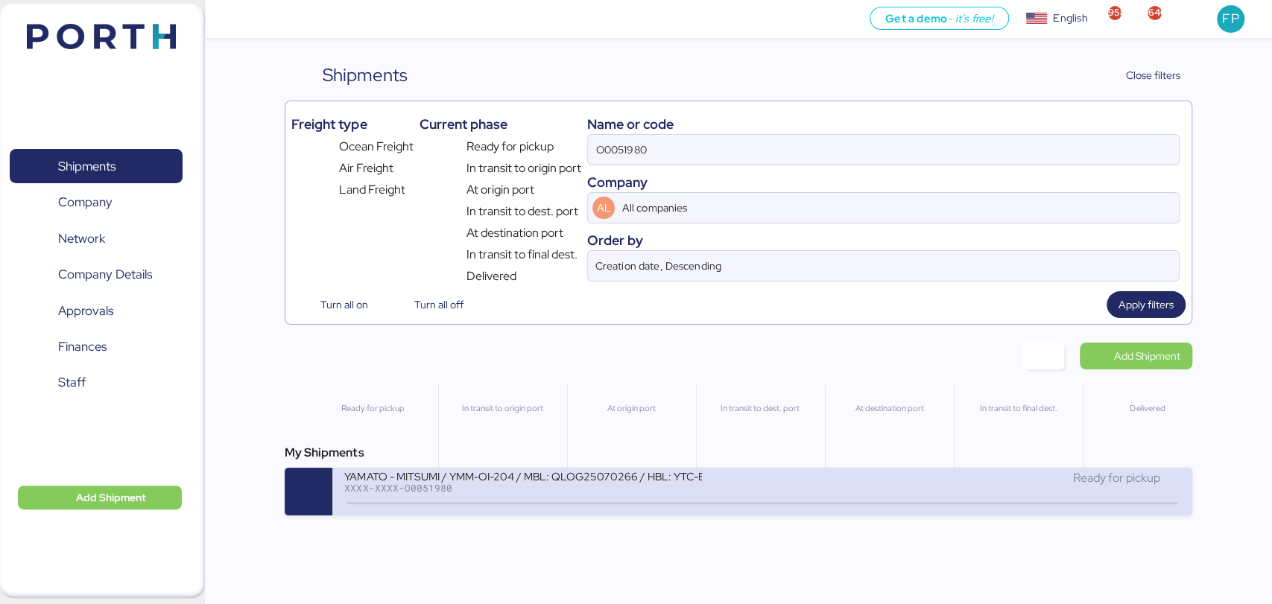
click at [542, 482] on div "YAMATO - MITSUMI / YMM-OI-204 / MBL: QLOG25070266 / HBL: YTC-BKK24218 / LCL" at bounding box center [523, 475] width 358 height 13
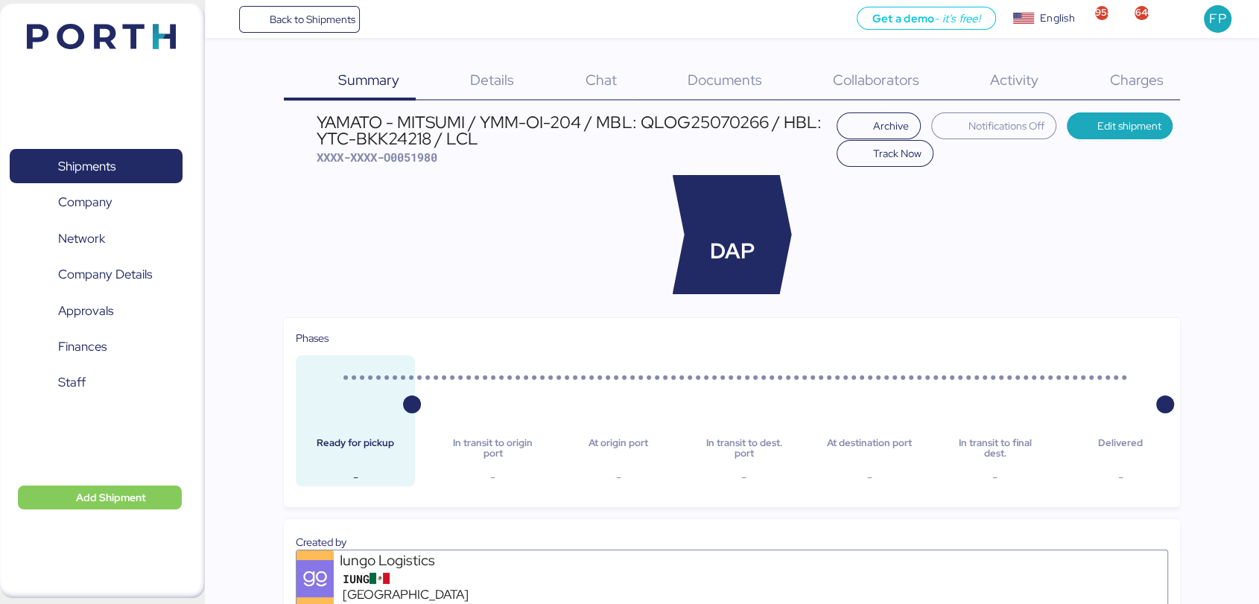
click at [1127, 89] on div "Charges 0" at bounding box center [1118, 81] width 124 height 39
click at [1127, 89] on div "Charges 0" at bounding box center [1129, 81] width 126 height 39
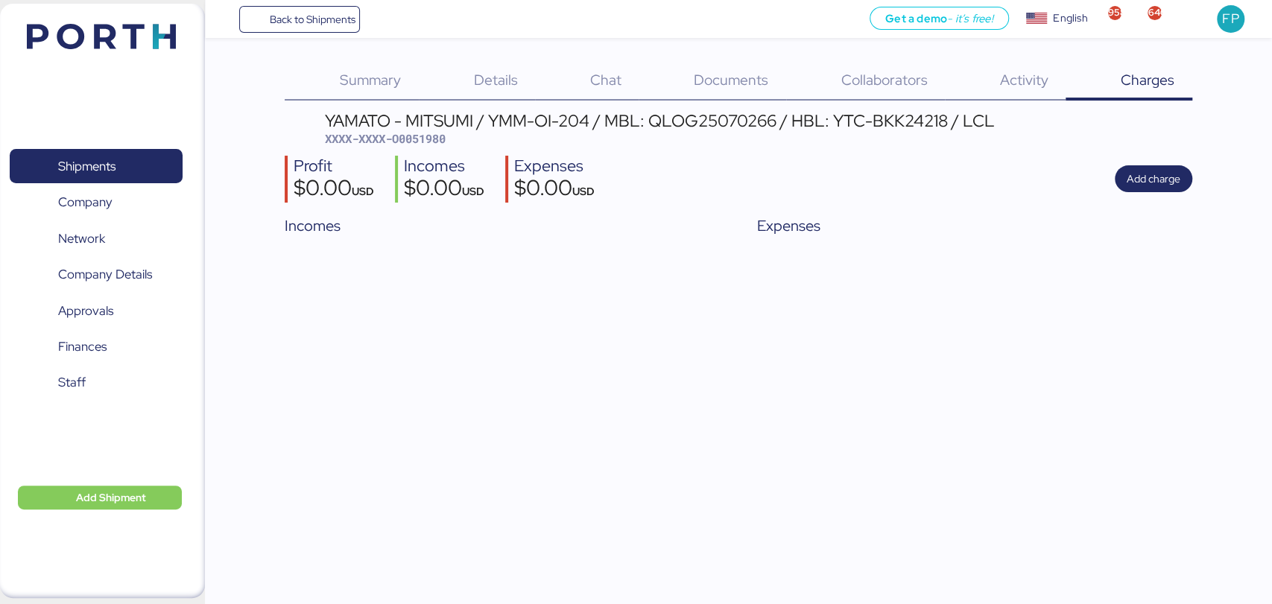
click at [411, 140] on span "XXXX-XXXX-O0051980" at bounding box center [385, 138] width 121 height 15
copy span "O0051980"
click at [149, 174] on span "Shipments" at bounding box center [96, 167] width 160 height 22
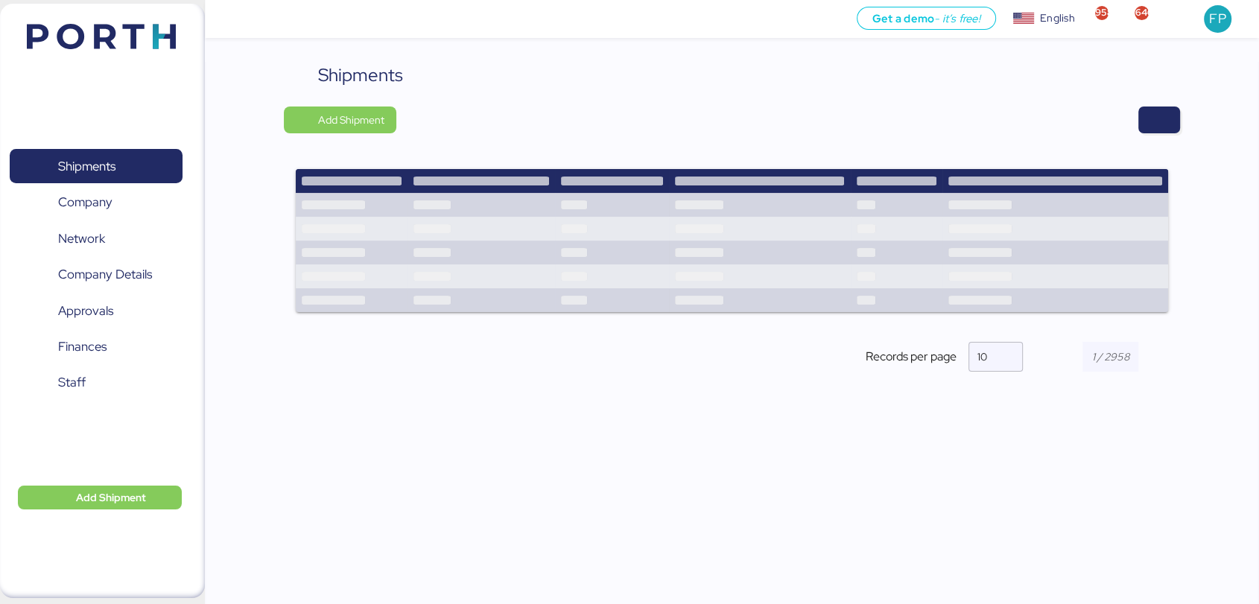
click at [1180, 116] on div "Shipments Add Shipment Shipment Name YAMATO - LA CASA DE LOS TORNILLOS / YMM-OI…" at bounding box center [732, 337] width 1054 height 550
click at [1151, 124] on span "button" at bounding box center [1160, 120] width 18 height 21
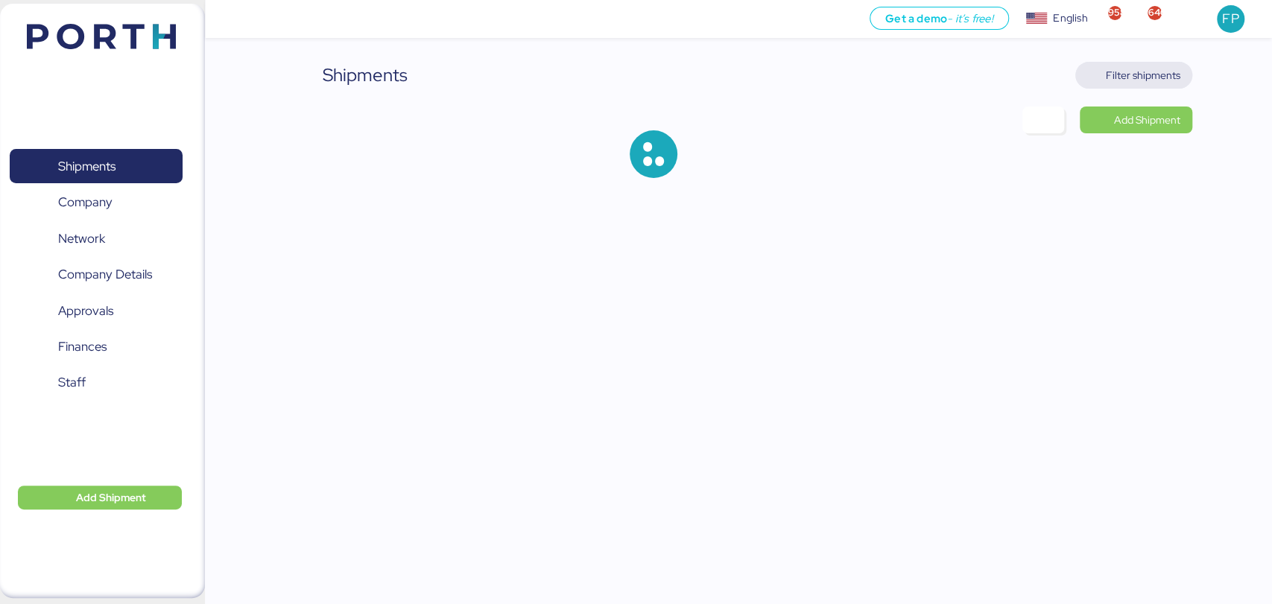
click at [1151, 84] on span "Filter shipments" at bounding box center [1133, 75] width 93 height 21
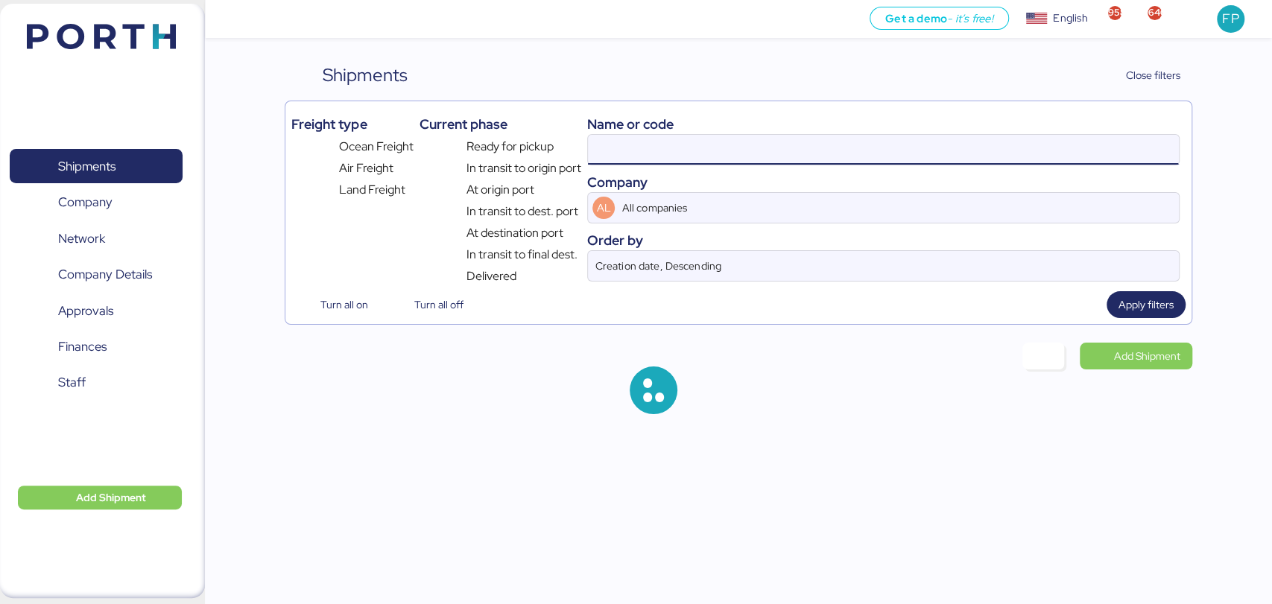
click at [636, 161] on input at bounding box center [883, 150] width 590 height 30
click at [627, 156] on input at bounding box center [883, 150] width 590 height 30
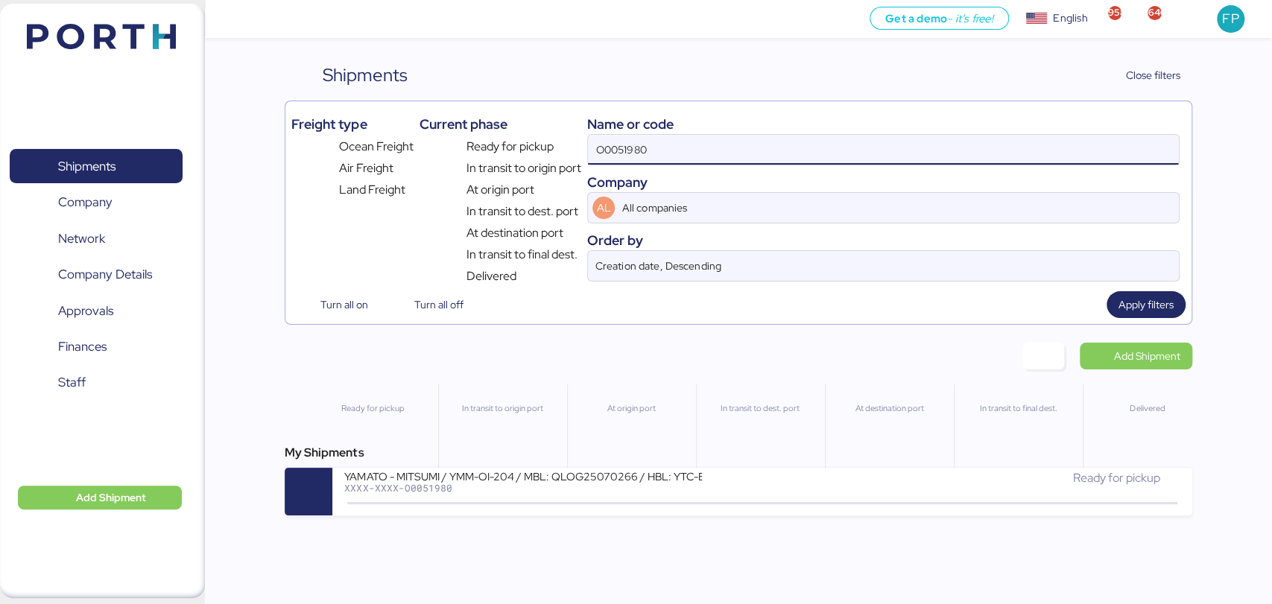
click at [627, 156] on input "O0051980" at bounding box center [883, 150] width 590 height 30
paste input "2080"
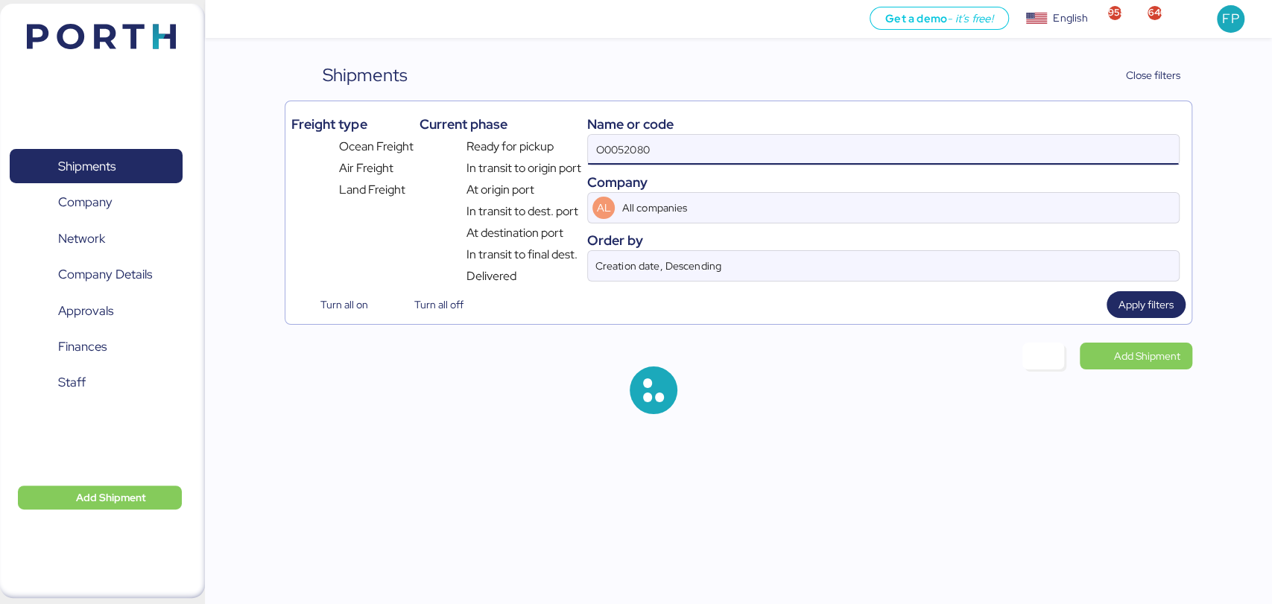
type input "O0052080"
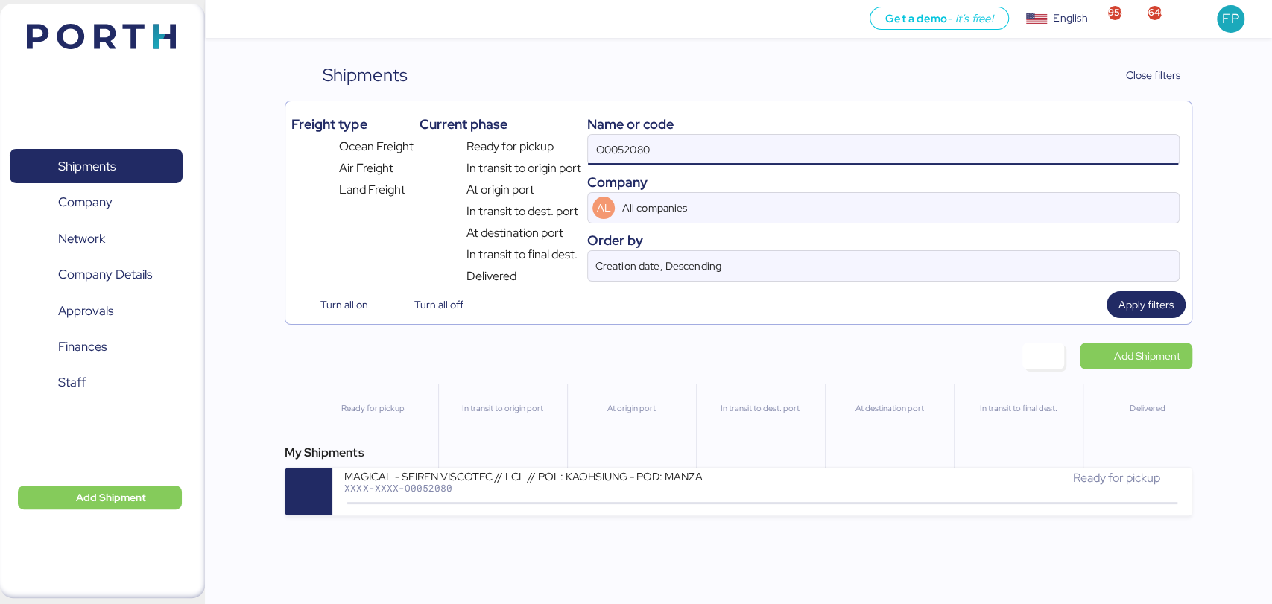
click at [651, 490] on div "XXXX-XXXX-O0052080" at bounding box center [523, 488] width 358 height 10
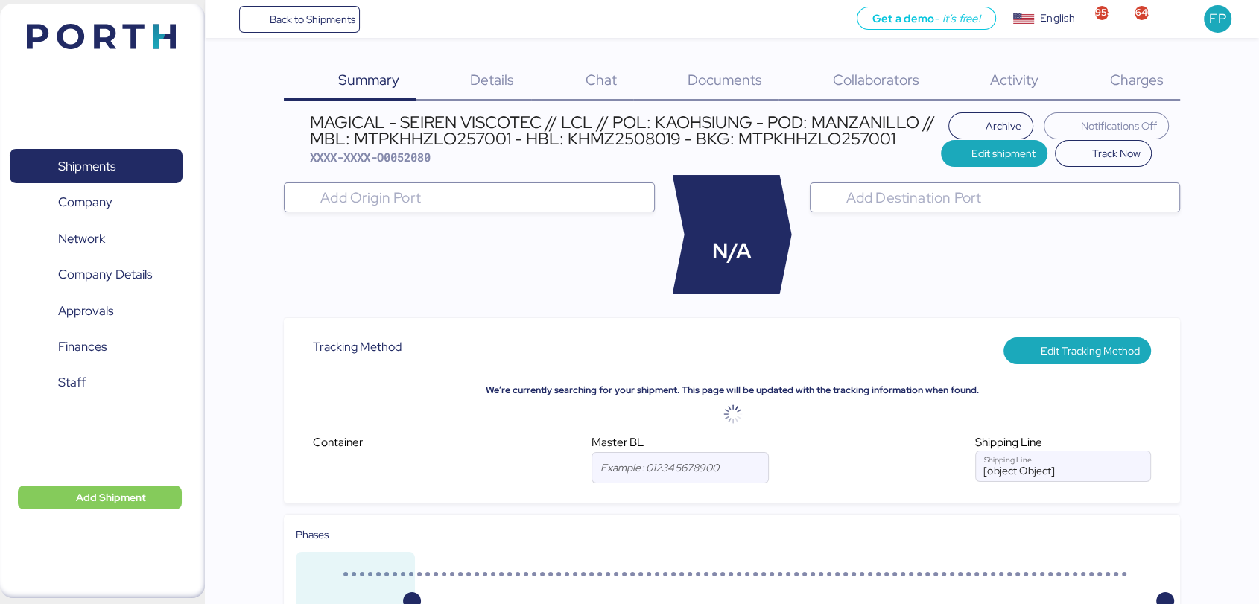
click at [1148, 92] on div "Charges 0" at bounding box center [1118, 81] width 124 height 39
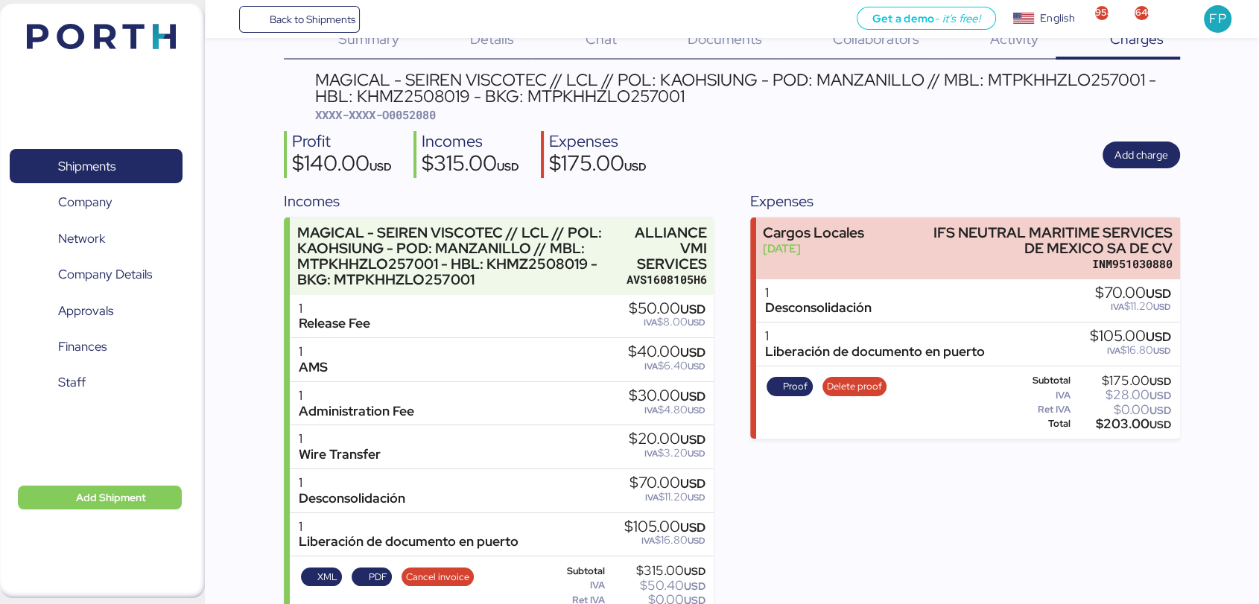
scroll to position [39, 0]
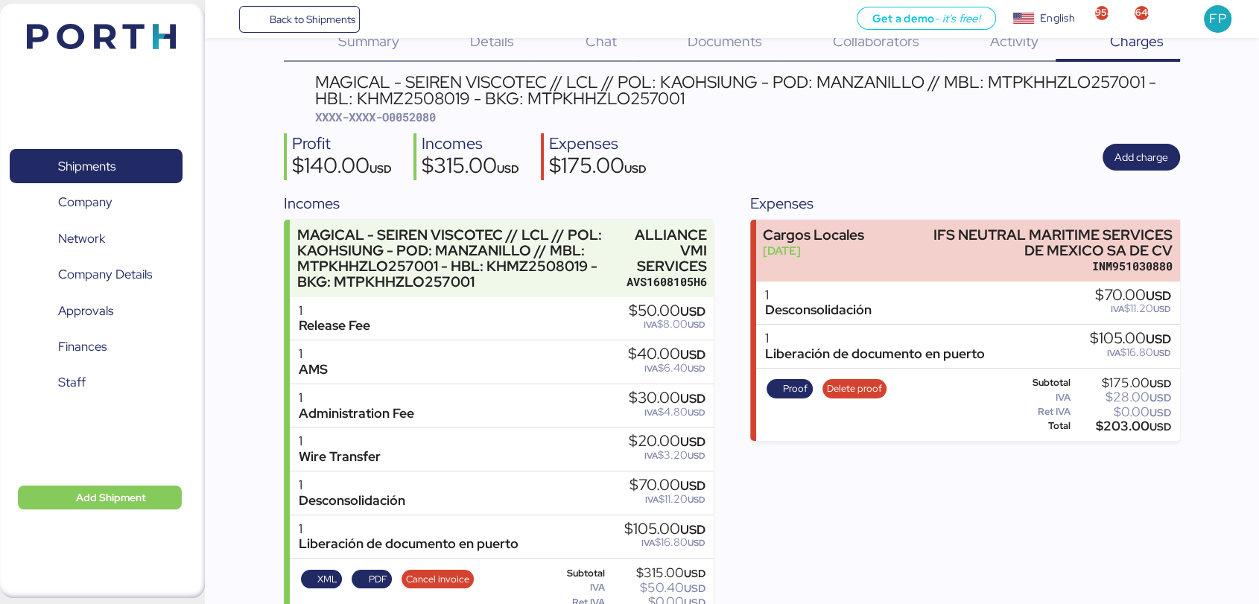
click at [1031, 79] on div "MAGICAL - SEIREN VISCOTEC // LCL // POL: KAOHSIUNG - POD: MANZANILLO // MBL: MT…" at bounding box center [747, 91] width 865 height 34
copy div "MTPKHHZLO257001"
click at [414, 121] on span "XXXX-XXXX-O0052080" at bounding box center [375, 117] width 121 height 15
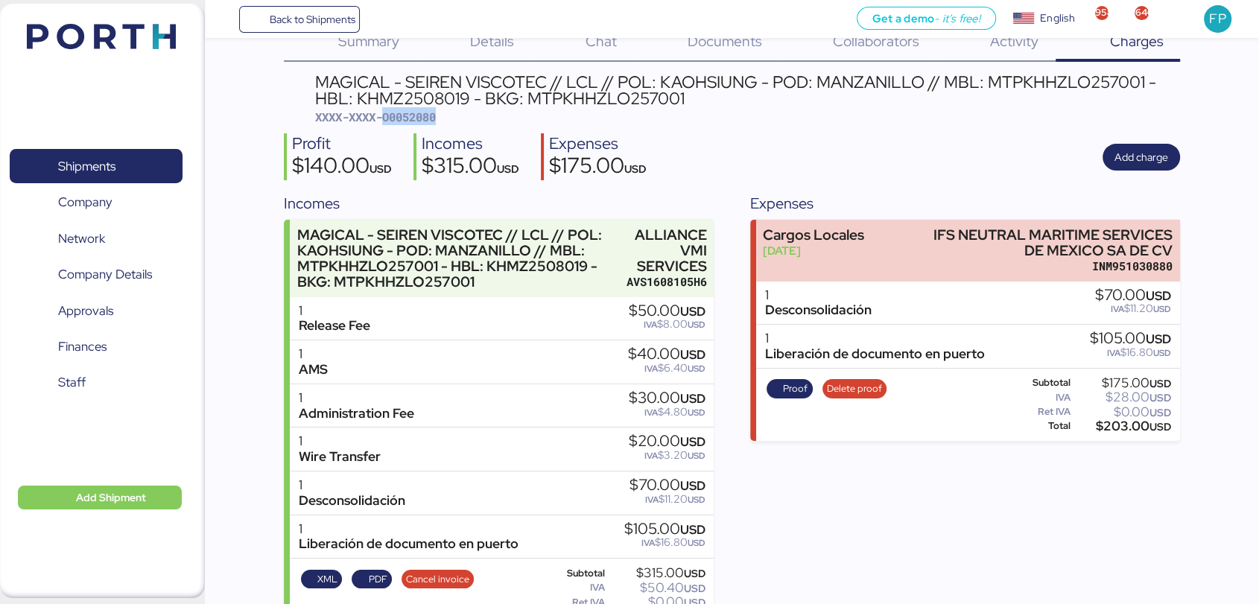
copy span "O0052080"
click at [159, 163] on span "Shipments" at bounding box center [96, 167] width 160 height 22
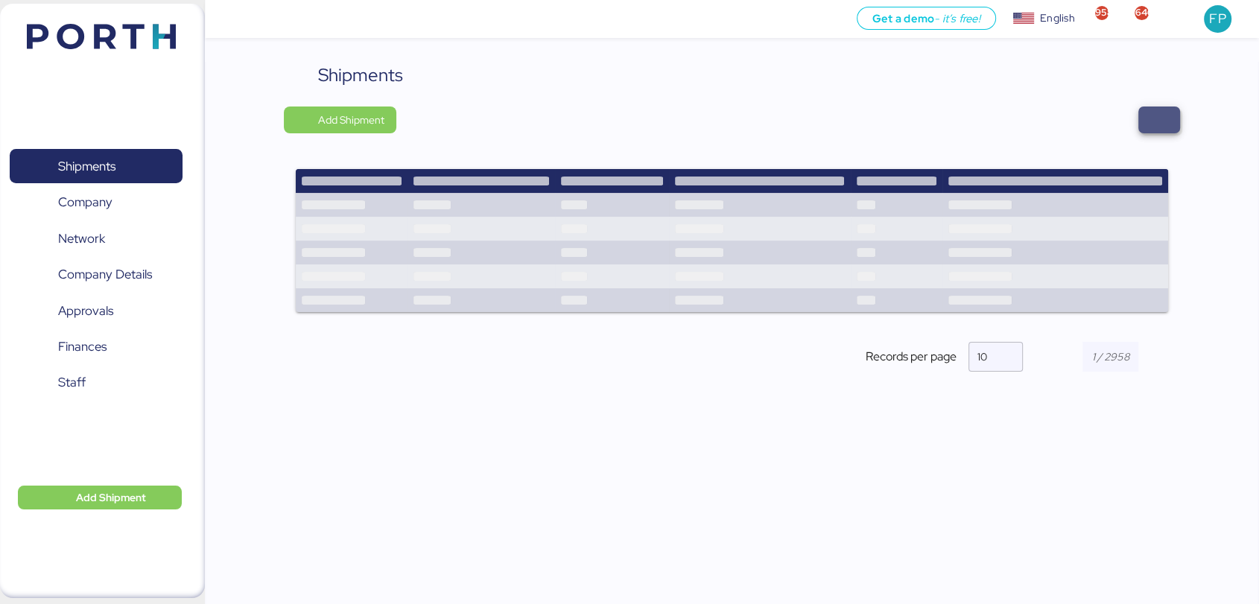
click at [1145, 119] on span "button" at bounding box center [1160, 120] width 42 height 27
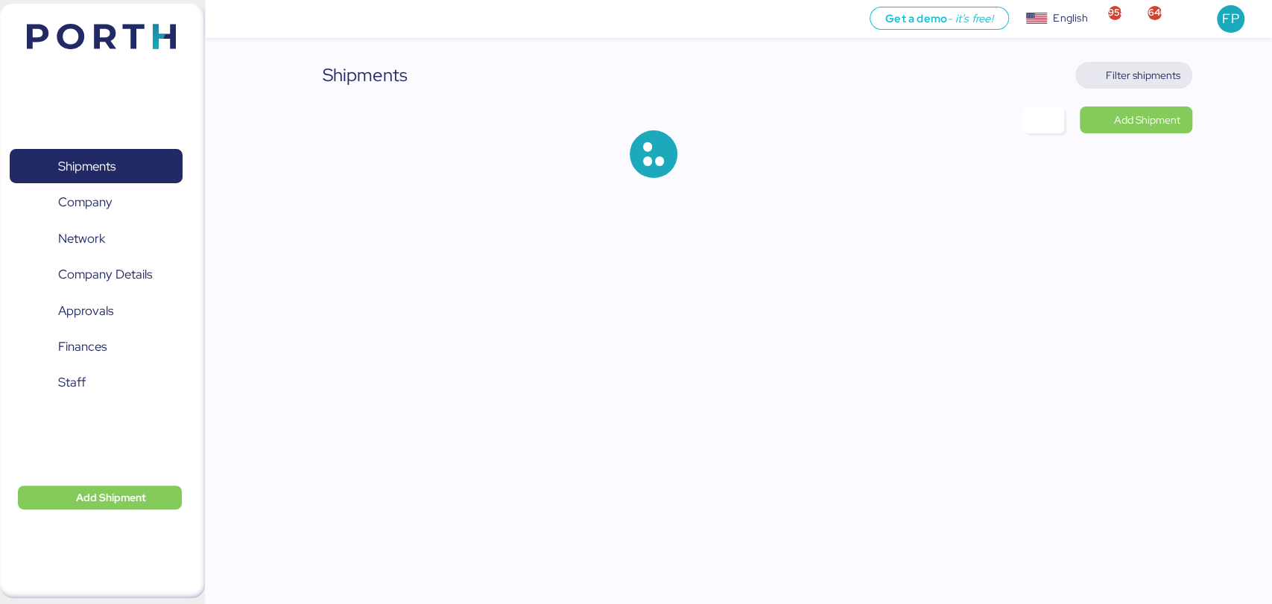
click at [1133, 75] on span "Filter shipments" at bounding box center [1143, 75] width 75 height 18
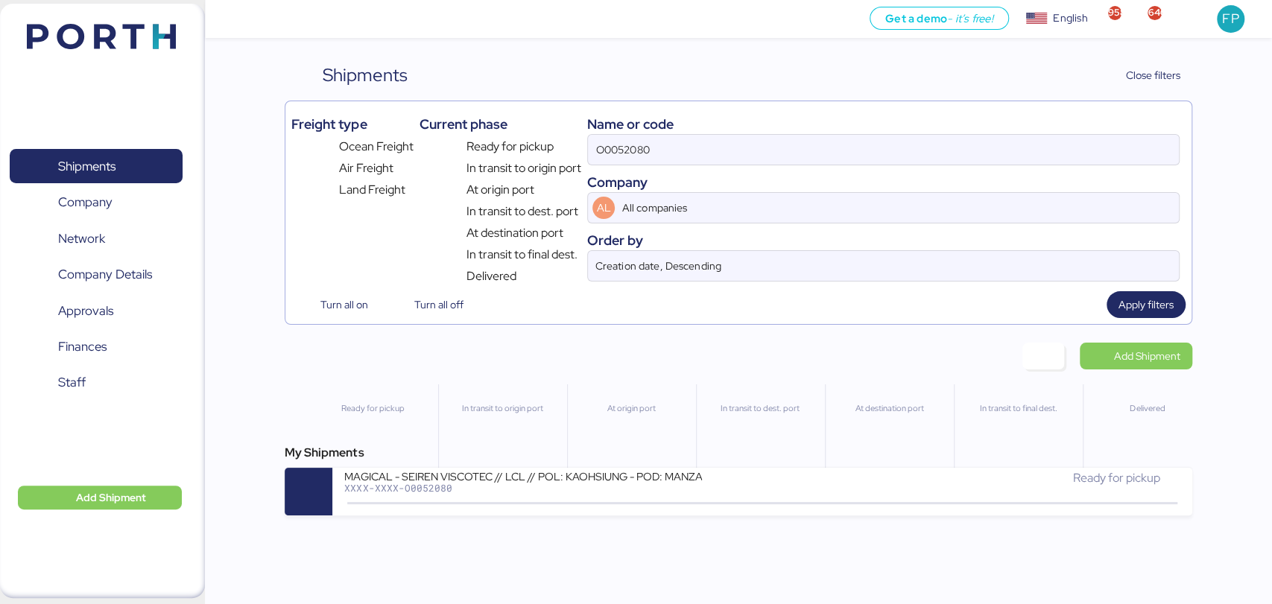
click at [637, 133] on div "Name or code" at bounding box center [883, 124] width 592 height 20
click at [630, 142] on input "O0052080" at bounding box center [883, 150] width 590 height 30
paste input "1922"
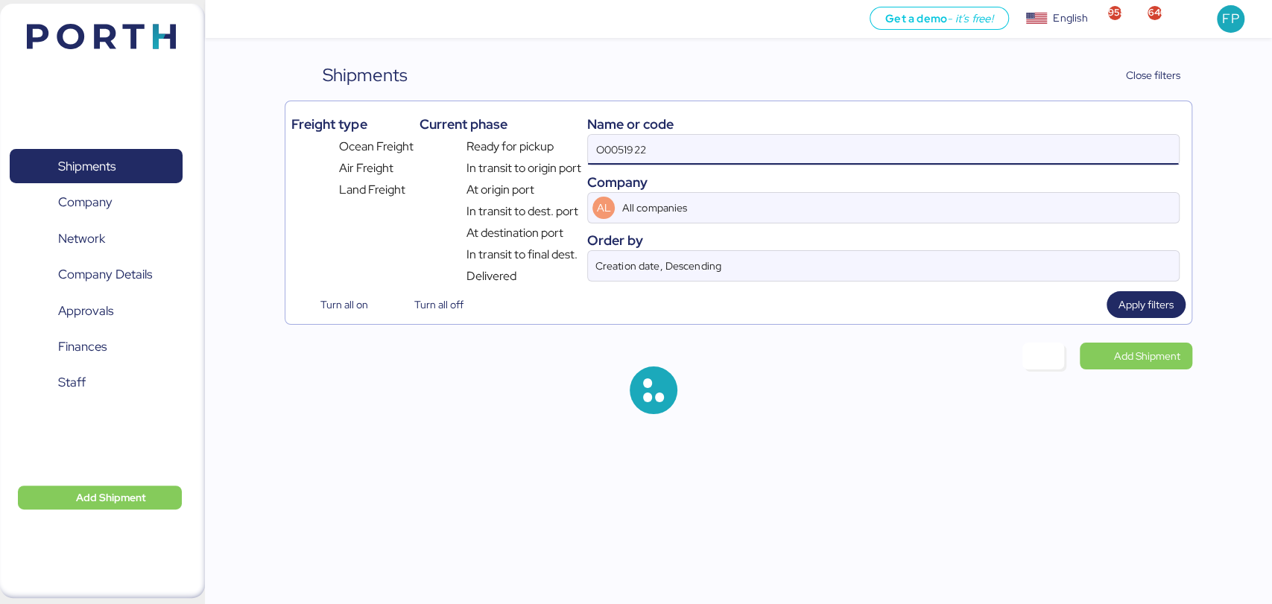
type input "O0051922"
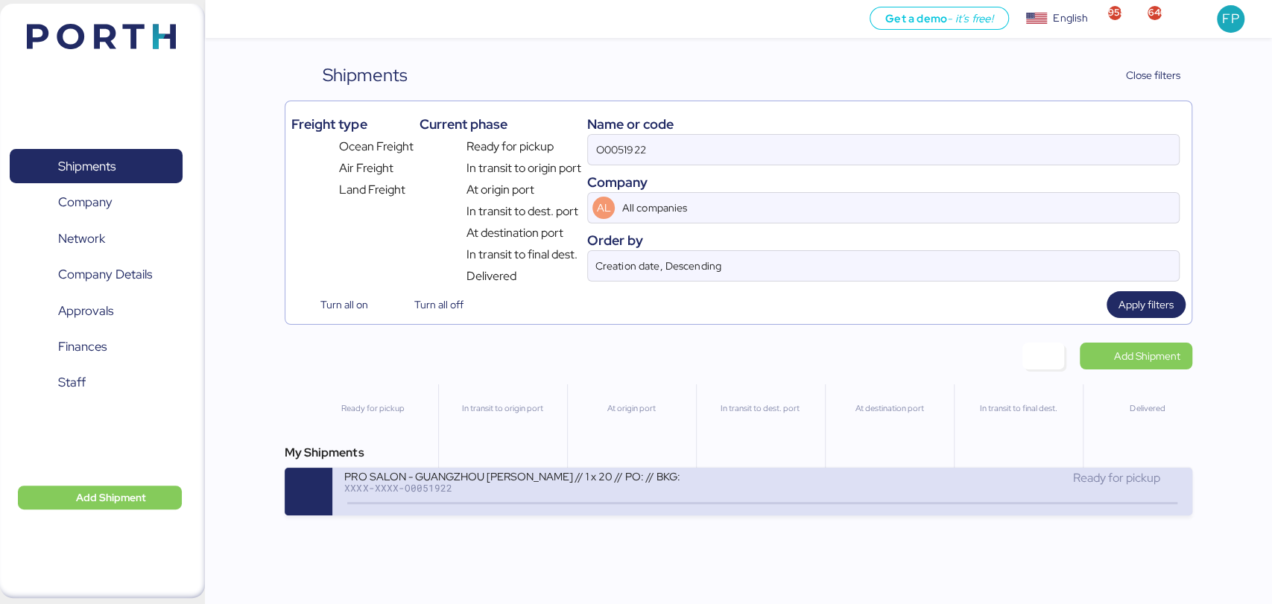
click at [531, 482] on div "PRO SALON - GUANGZHOU ZHUJI YIHENG // 1 x 20 // PO: // BKG:" at bounding box center [523, 475] width 358 height 13
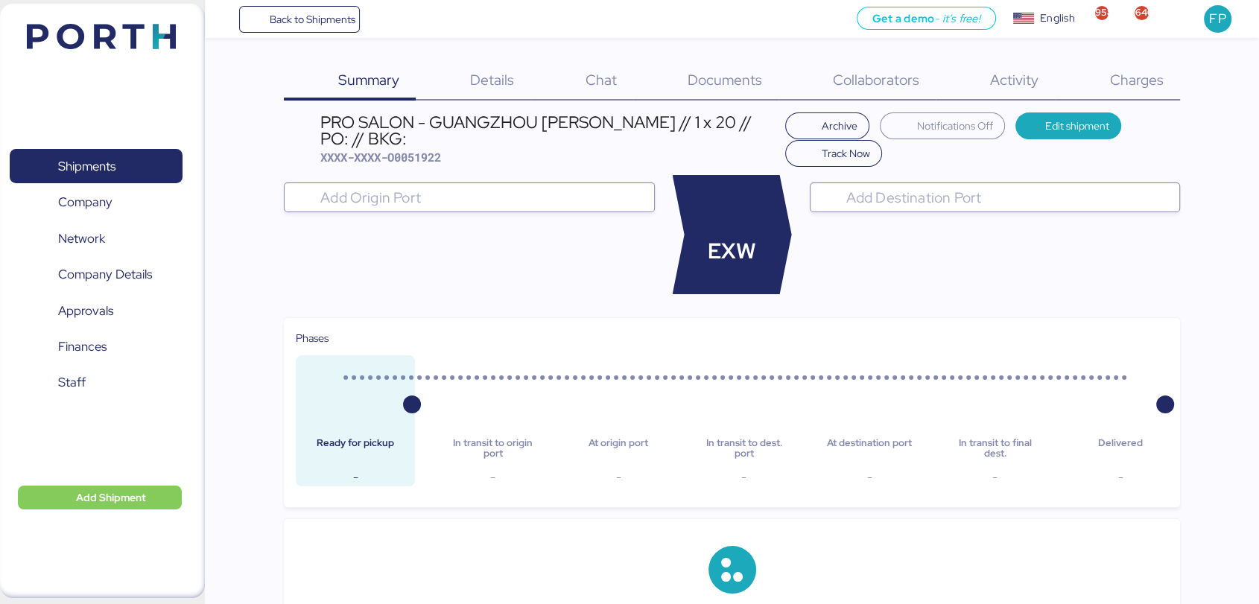
click at [1133, 71] on span "Charges" at bounding box center [1137, 79] width 54 height 19
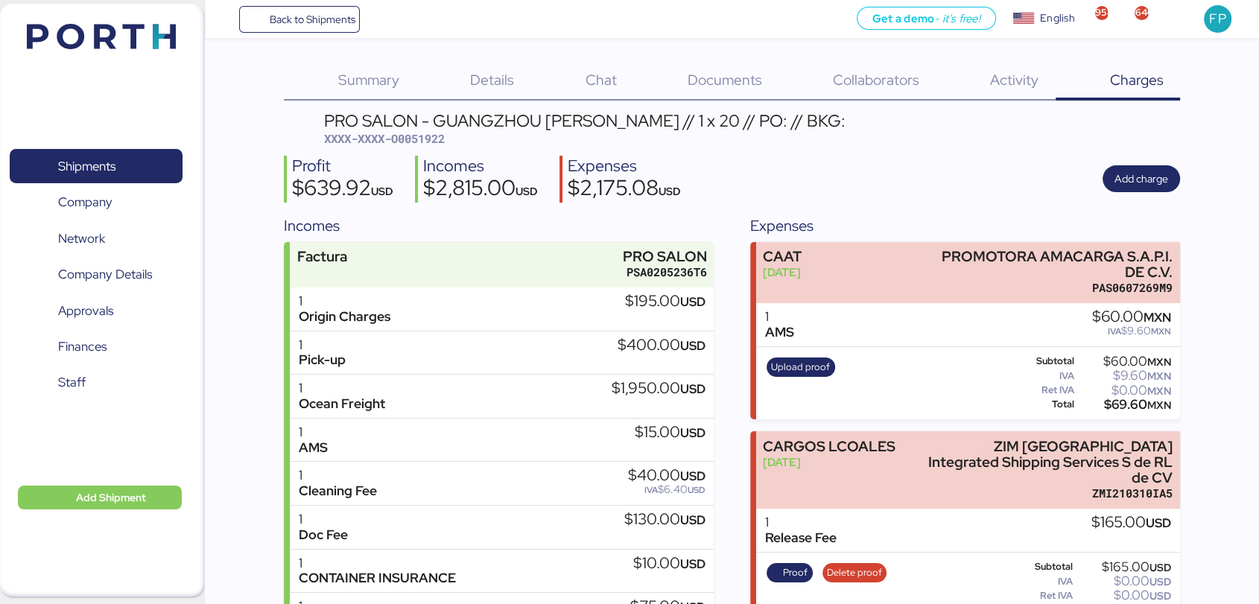
click at [417, 138] on span "XXXX-XXXX-O0051922" at bounding box center [384, 138] width 121 height 15
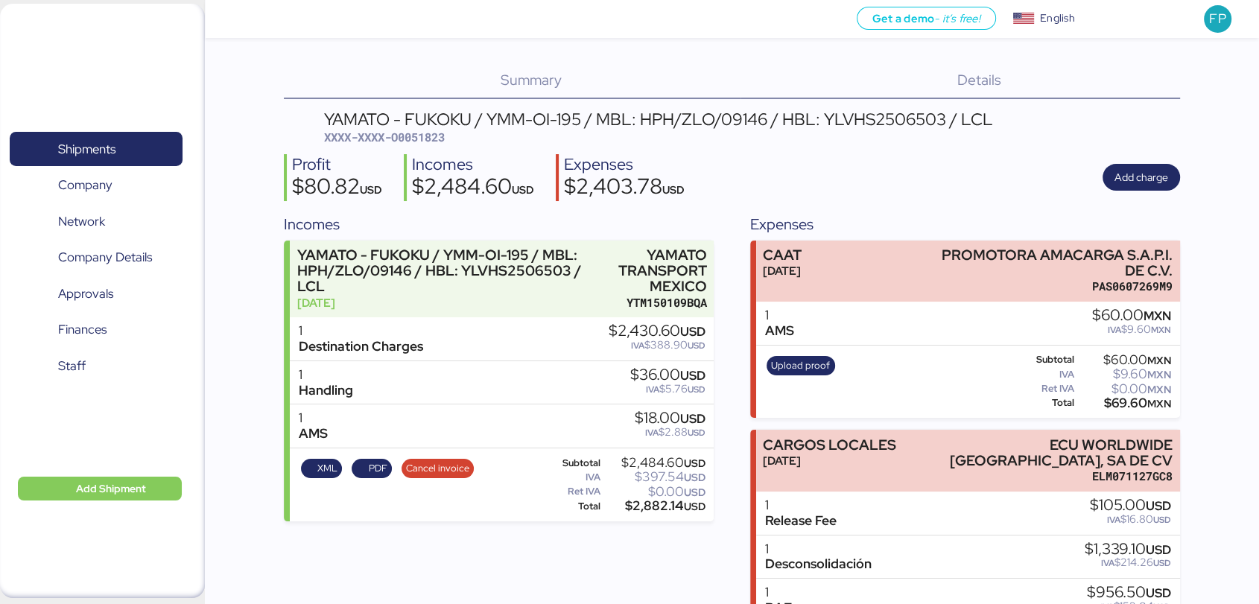
click at [431, 145] on div "YAMATO - FUKOKU / YMM-OI-195 / MBL: HPH/ZLO/09146 / HBL: YLVHS2506503 / LCL XXX…" at bounding box center [658, 128] width 669 height 35
copy span "O0051823"
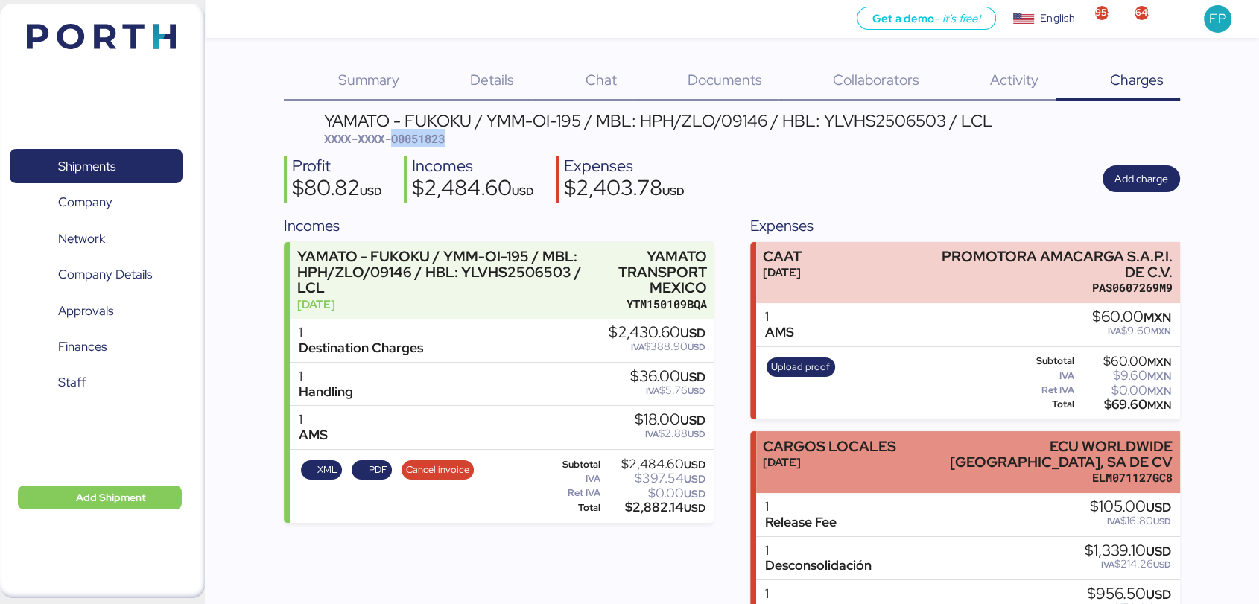
scroll to position [108, 0]
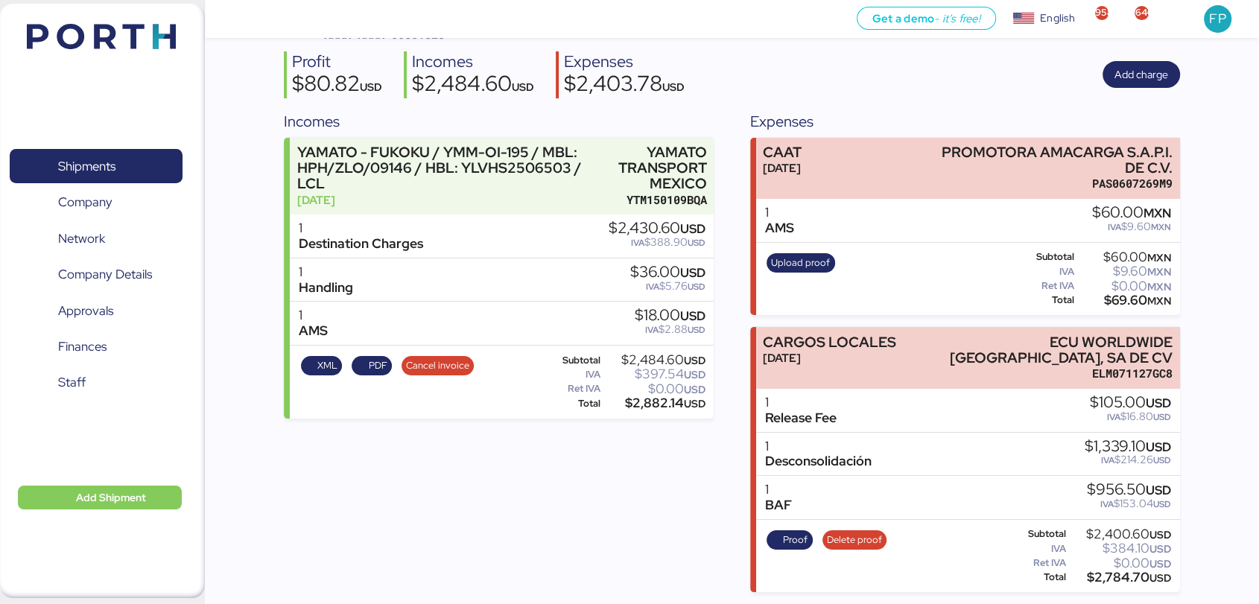
click at [1110, 577] on div "$2,784.70 USD" at bounding box center [1120, 577] width 103 height 11
copy div "2,784.70"
click at [793, 526] on div "Proof Delete proof" at bounding box center [827, 556] width 130 height 61
click at [797, 536] on span "Proof" at bounding box center [795, 540] width 25 height 16
